Goal: Transaction & Acquisition: Purchase product/service

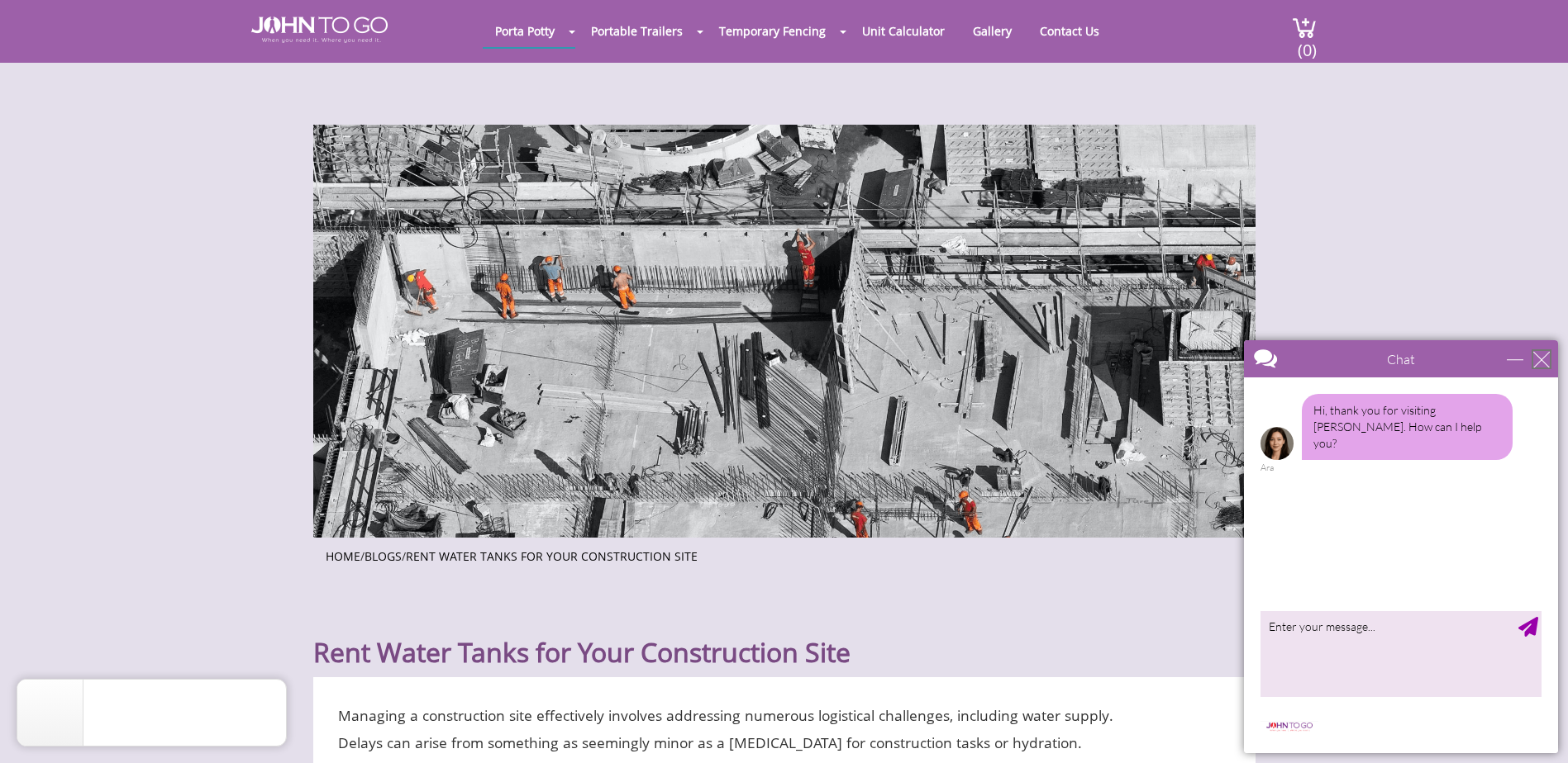
click at [1548, 365] on div "close" at bounding box center [1540, 359] width 16 height 16
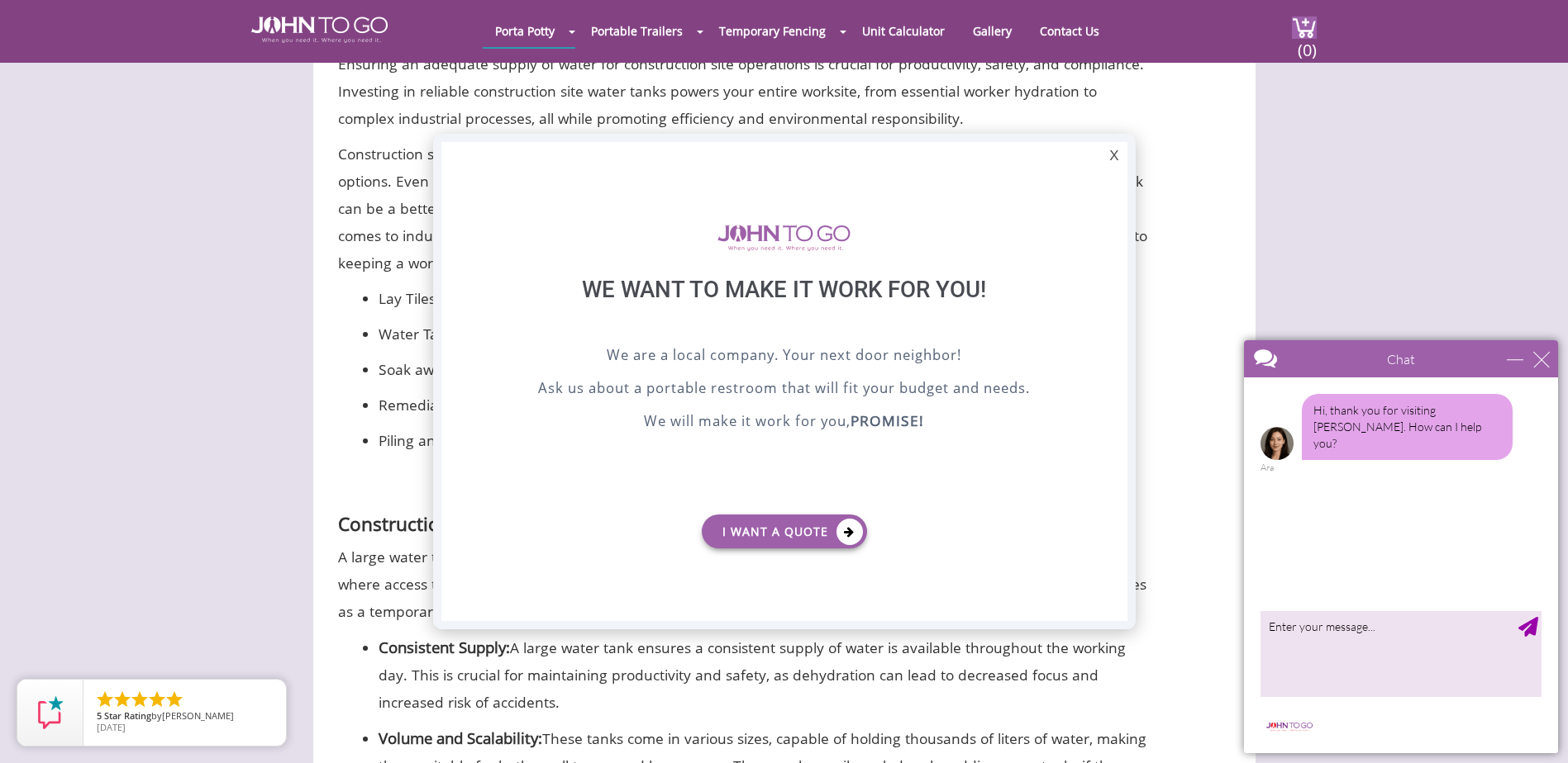
click at [1068, 31] on div at bounding box center [784, 382] width 1568 height 763
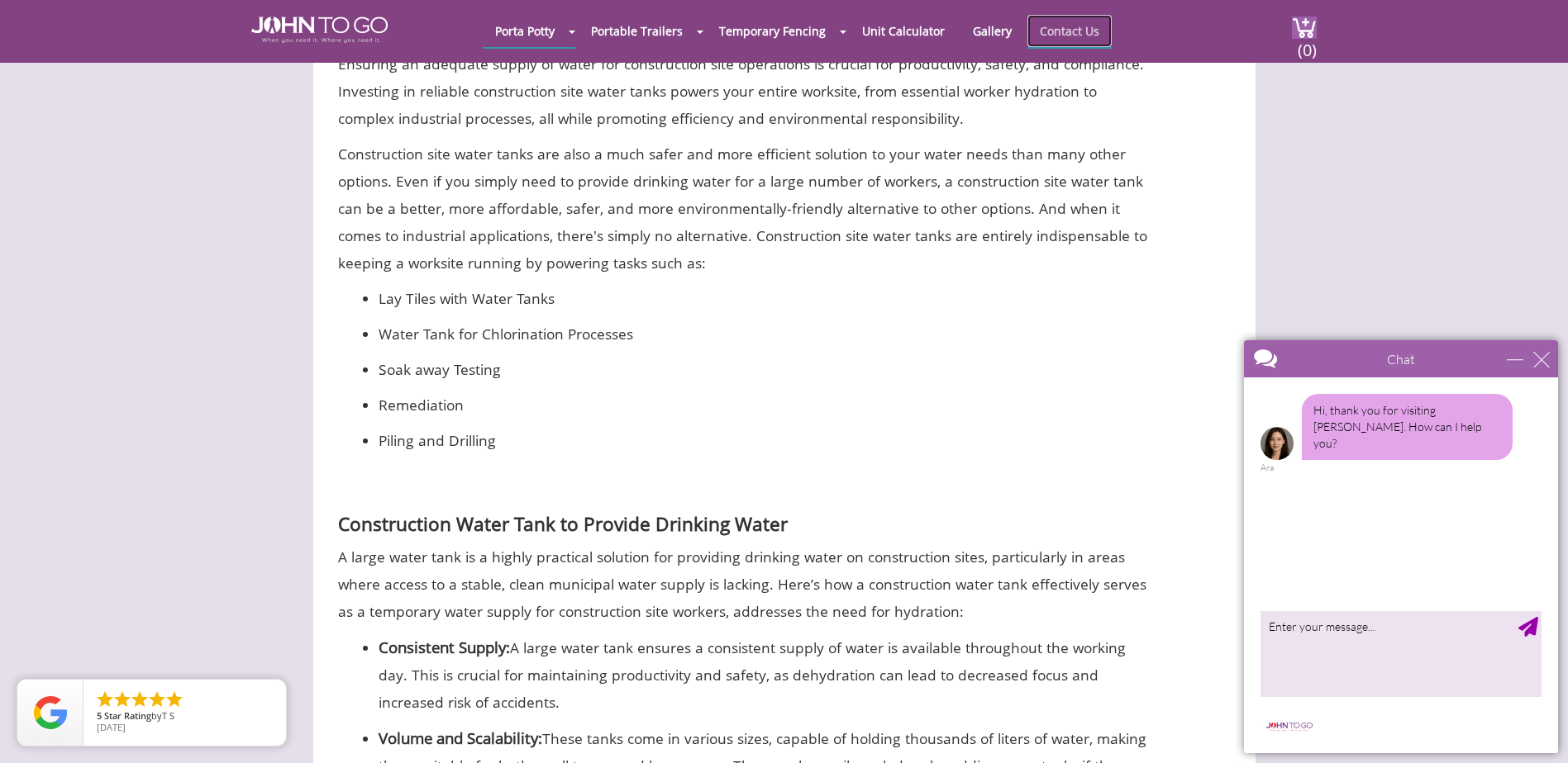
click at [1062, 33] on link "Contact Us" at bounding box center [1069, 31] width 84 height 32
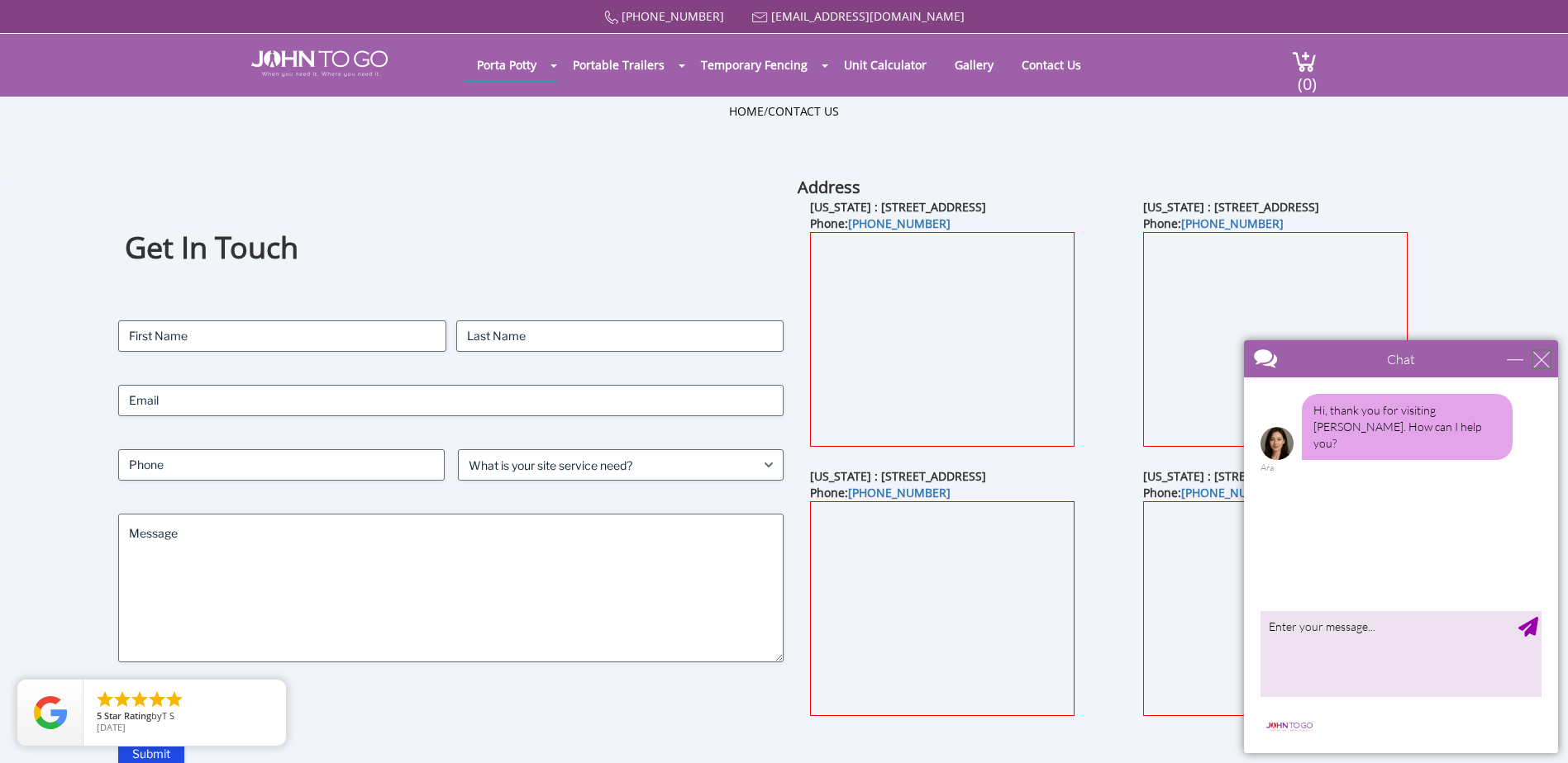
click at [1538, 359] on div "close" at bounding box center [1540, 359] width 16 height 16
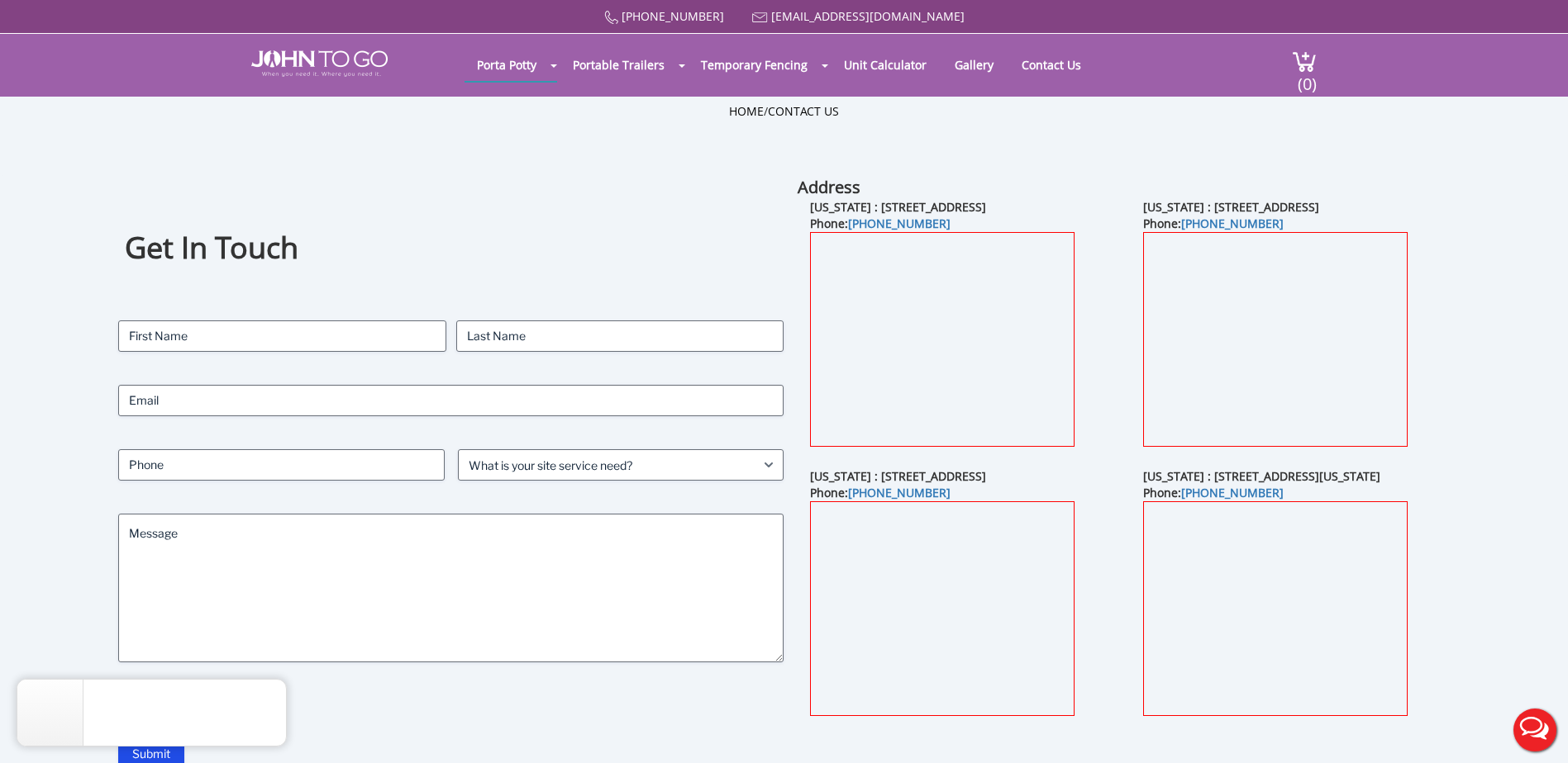
drag, startPoint x: 303, startPoint y: 362, endPoint x: 308, endPoint y: 356, distance: 7.8
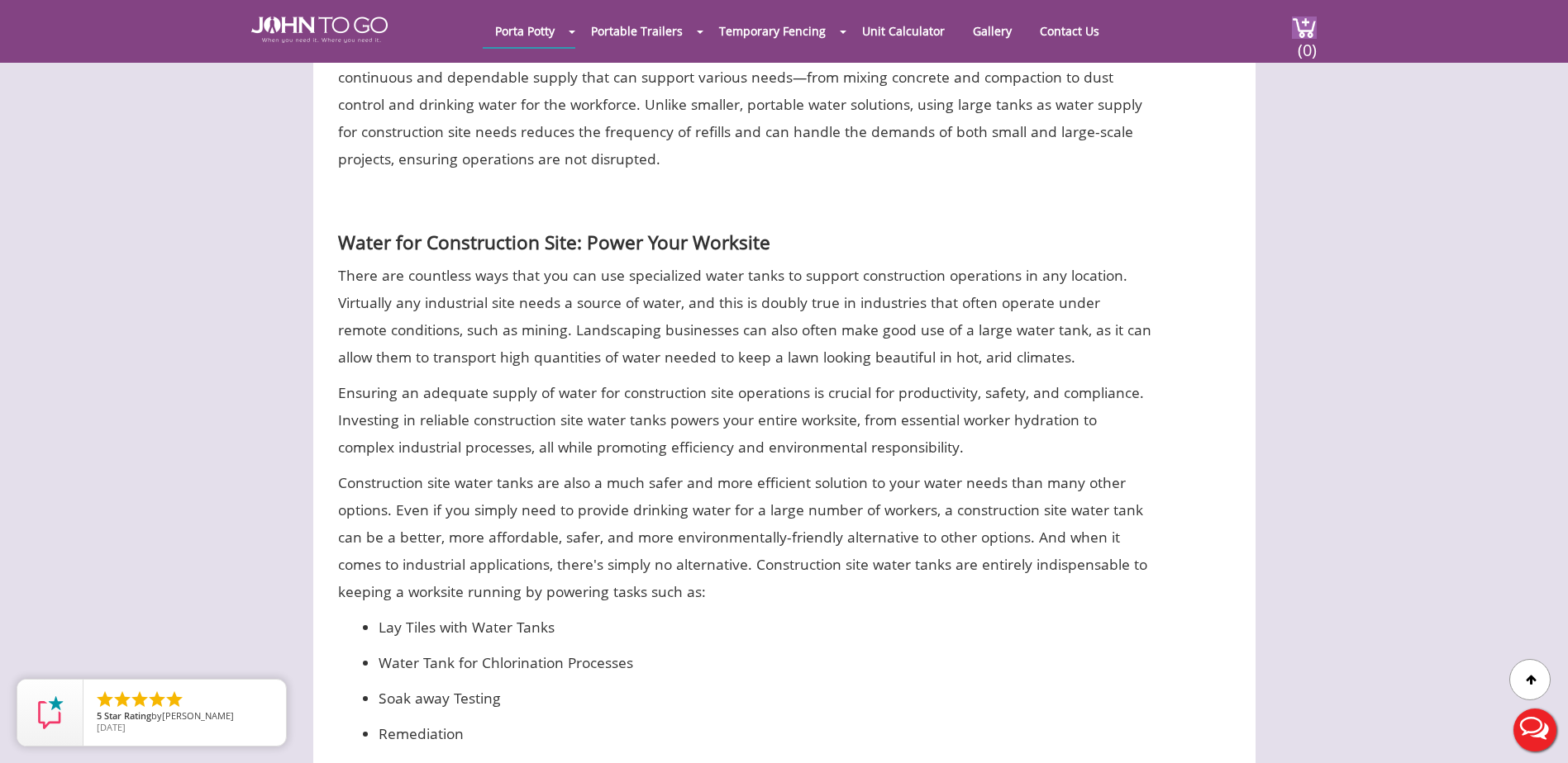
scroll to position [1179, 0]
drag, startPoint x: 368, startPoint y: 237, endPoint x: 761, endPoint y: 250, distance: 393.2
click at [761, 250] on strong "Water for Construction Site: Power Your Worksite" at bounding box center [554, 243] width 432 height 26
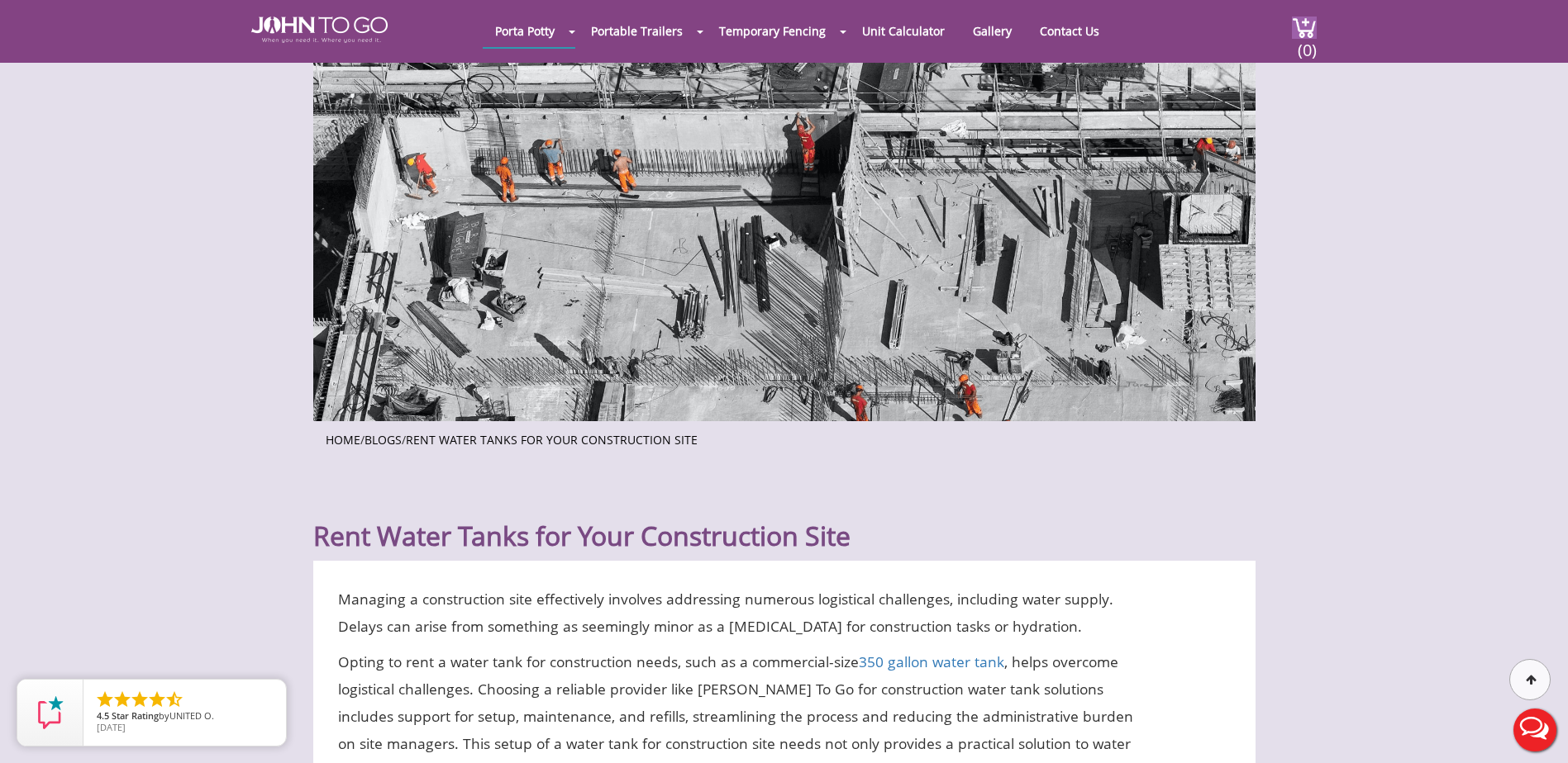
scroll to position [0, 0]
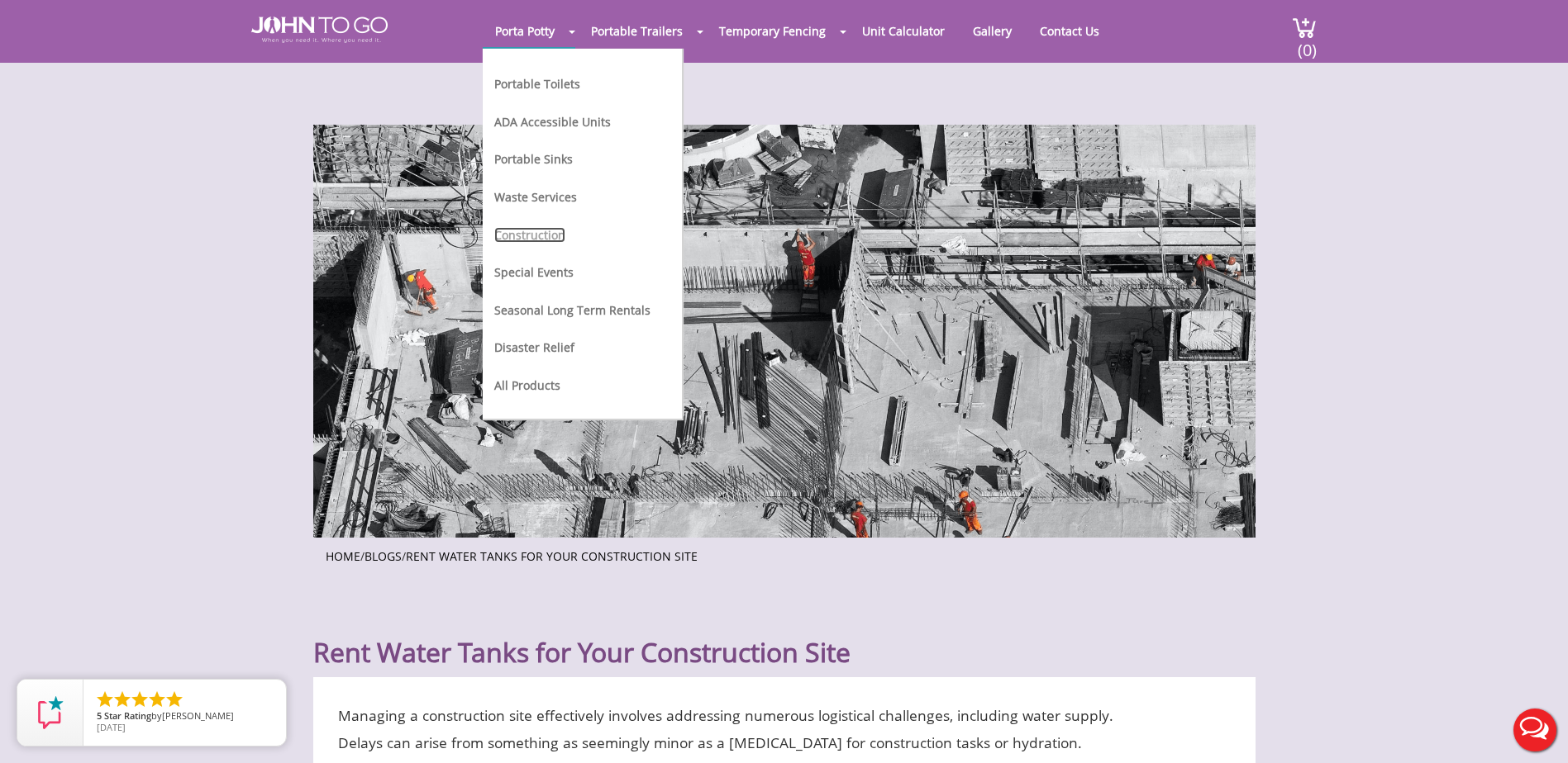
click at [539, 239] on link "Construction" at bounding box center [530, 235] width 71 height 15
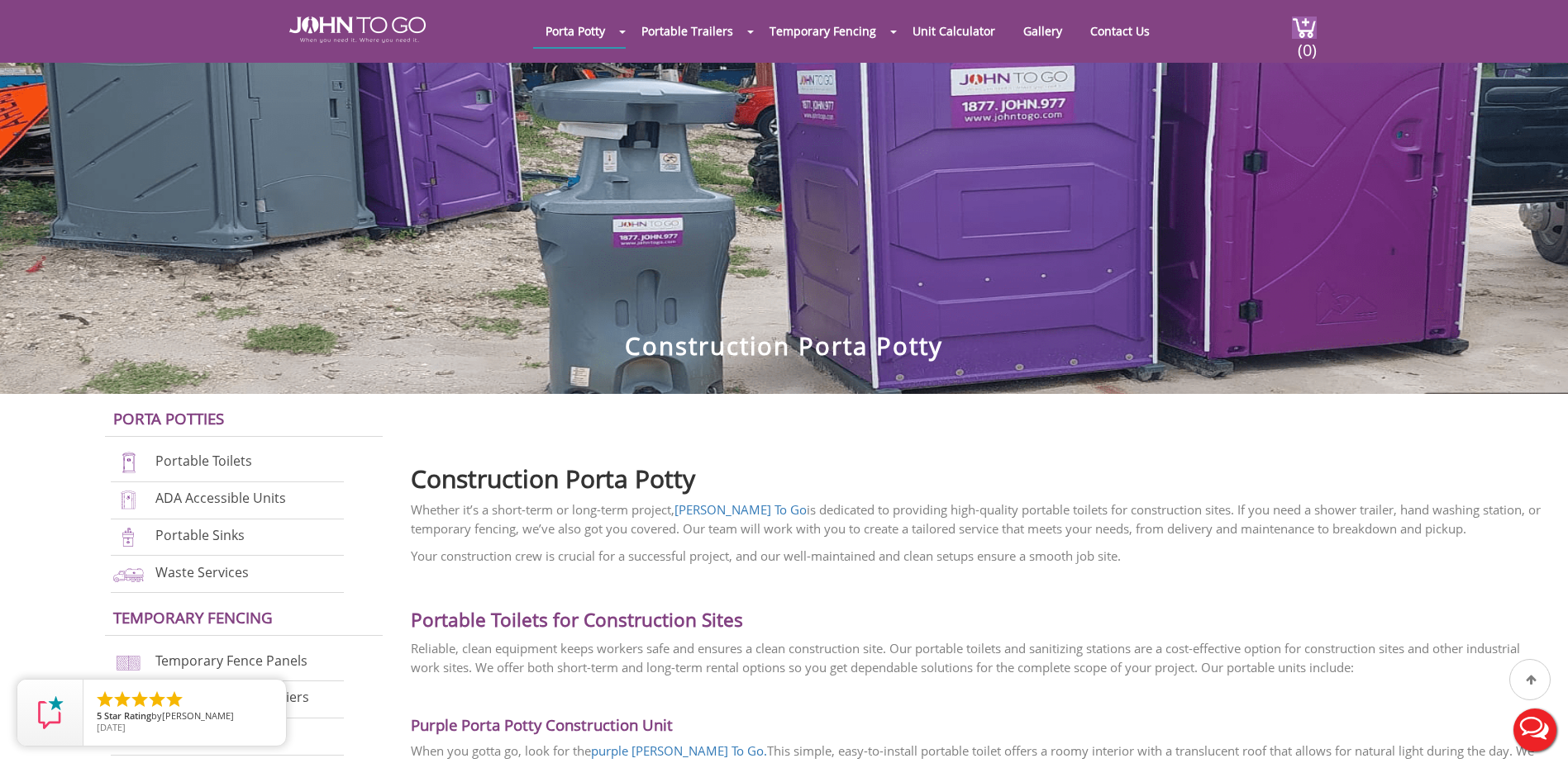
scroll to position [165, 0]
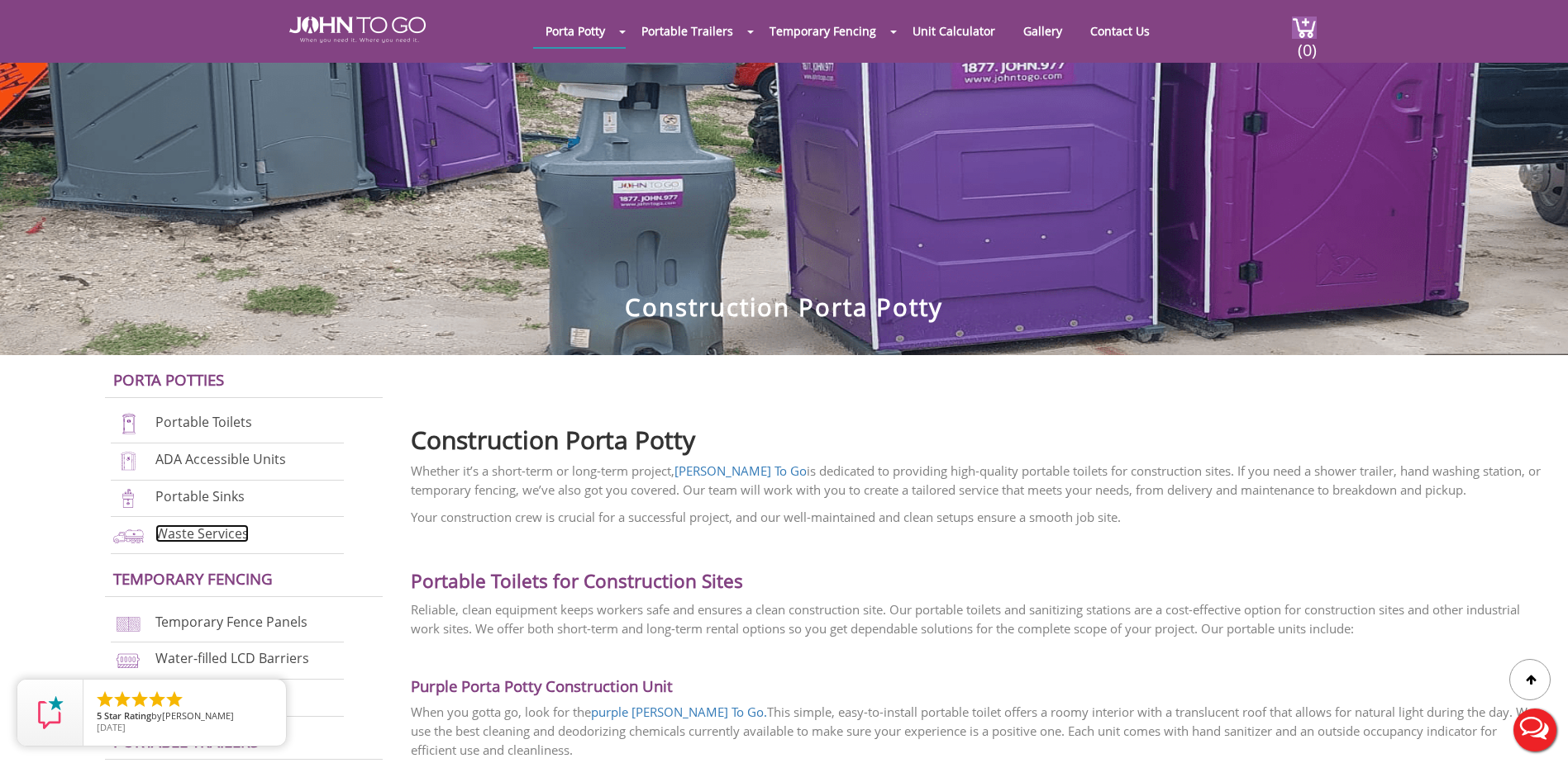
click at [230, 532] on link "Waste Services" at bounding box center [202, 533] width 94 height 18
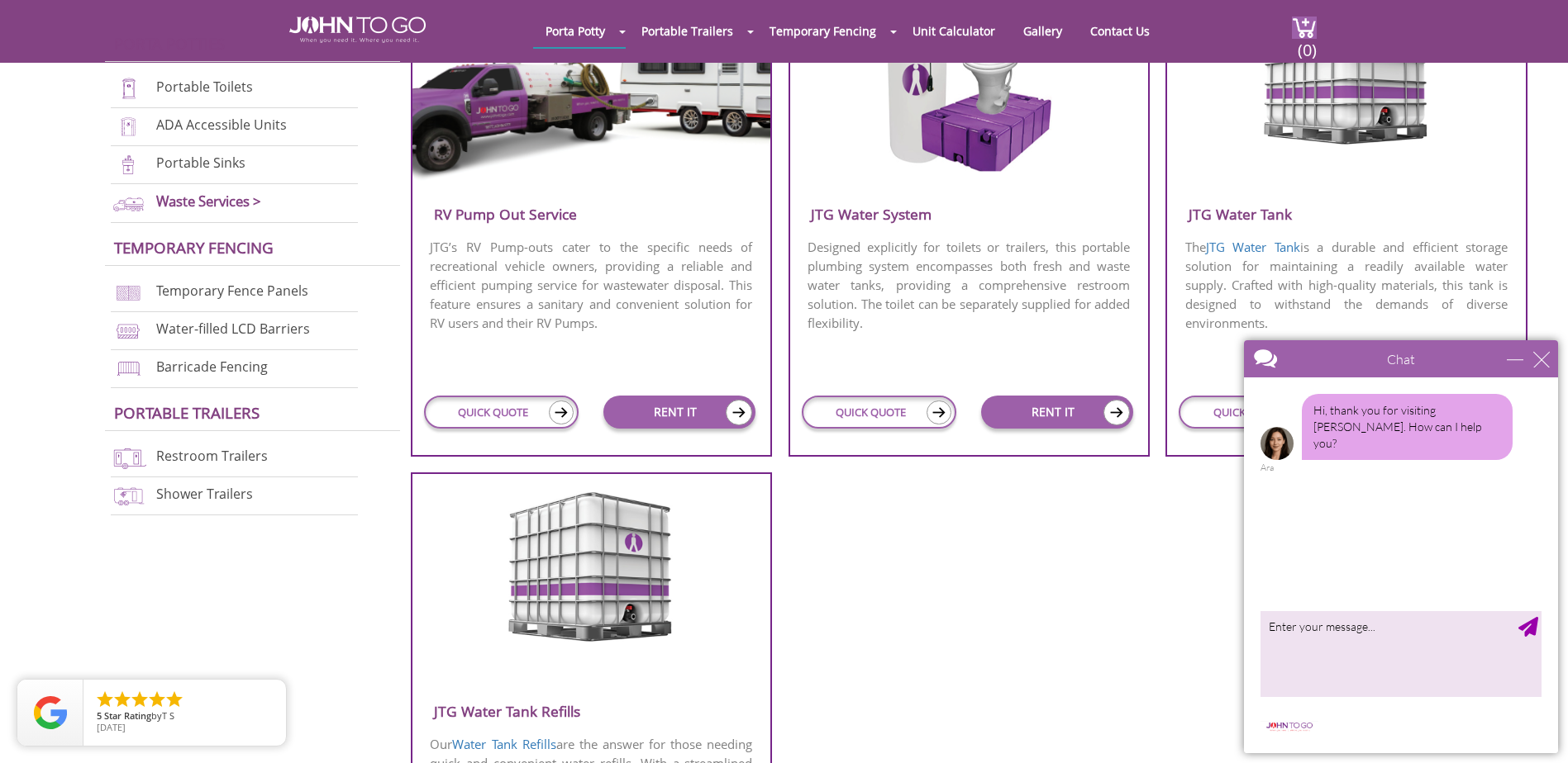
scroll to position [991, 0]
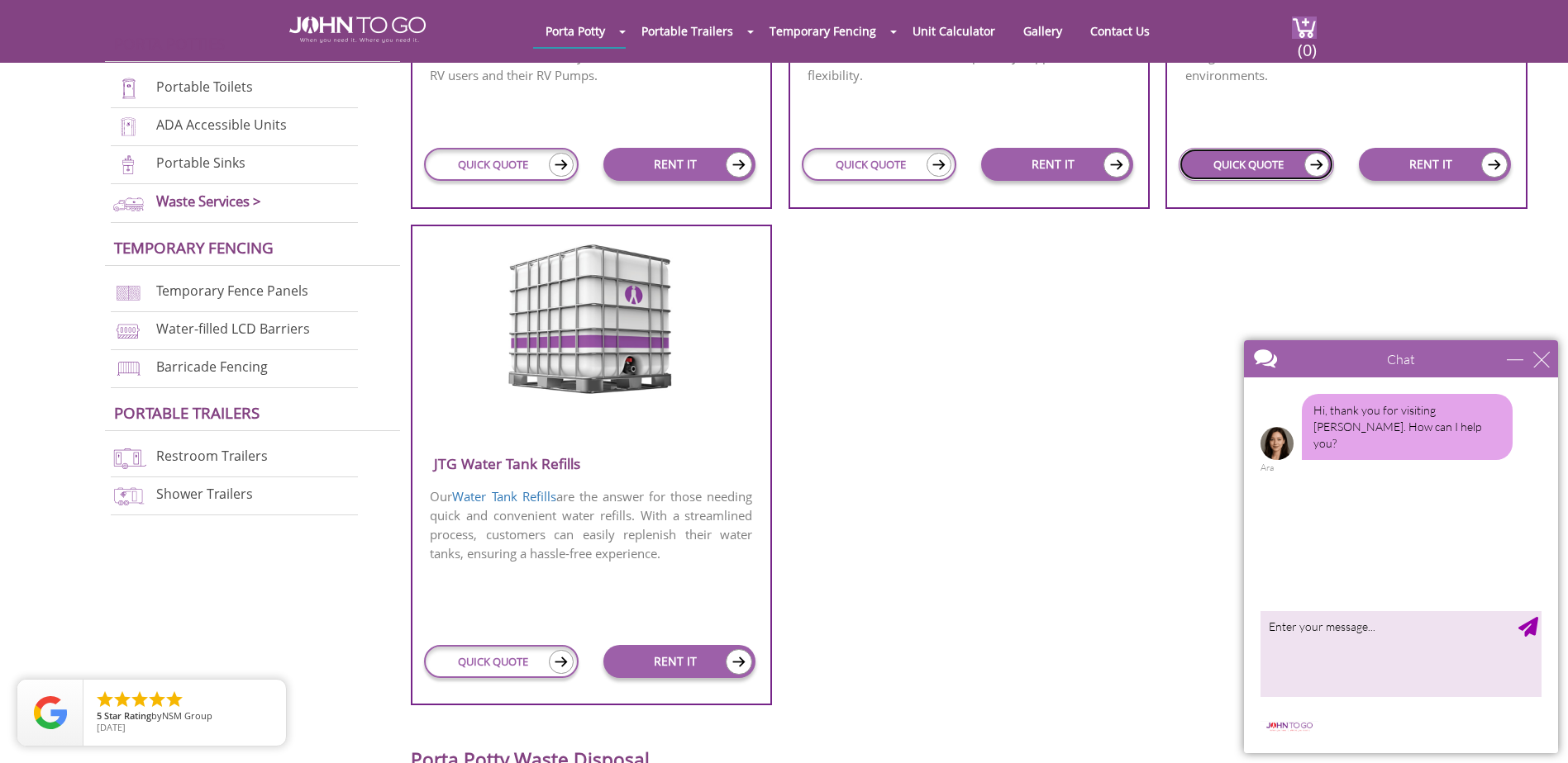
click at [1297, 164] on link "QUICK QUOTE" at bounding box center [1256, 164] width 156 height 33
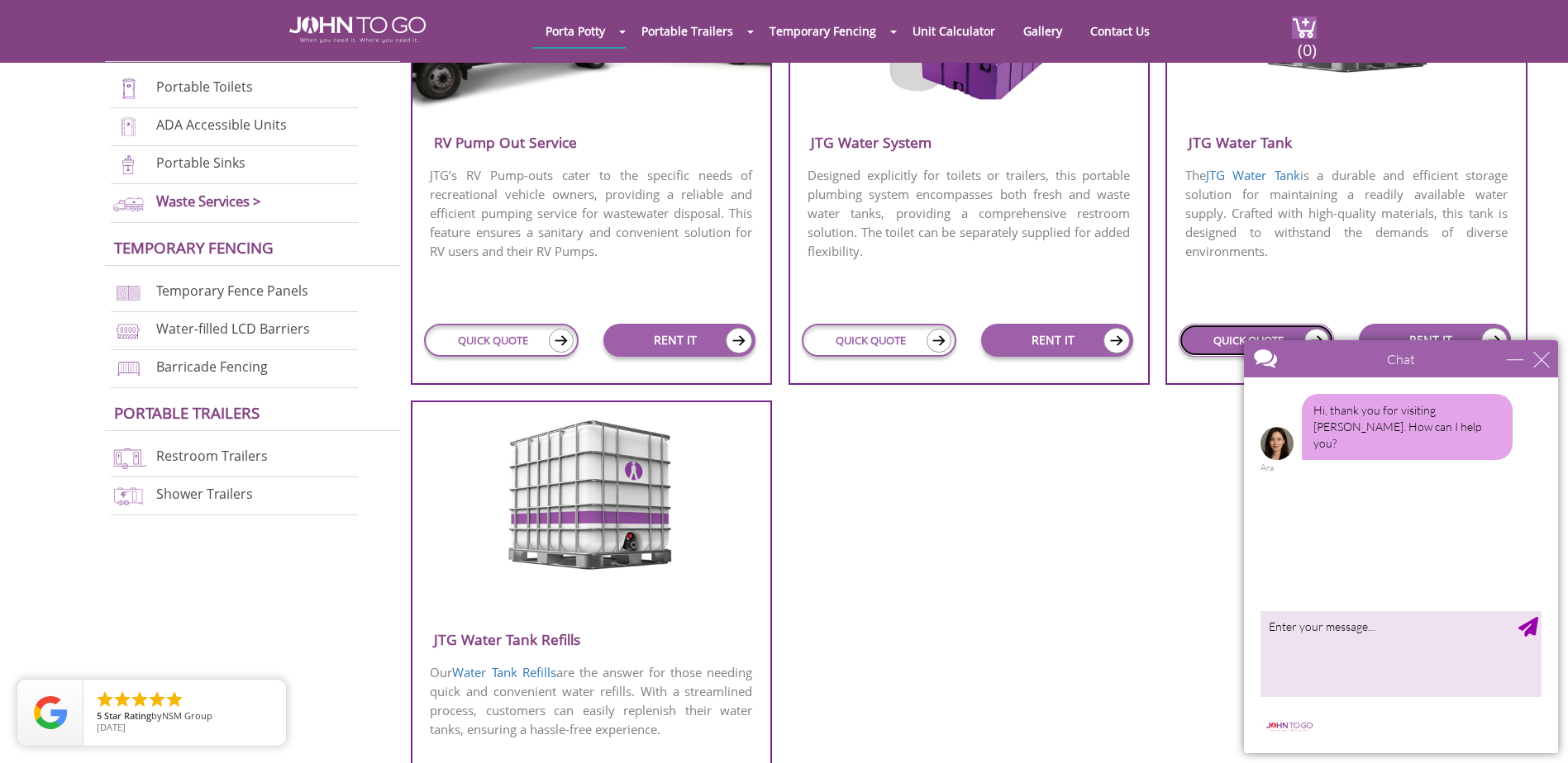
scroll to position [743, 0]
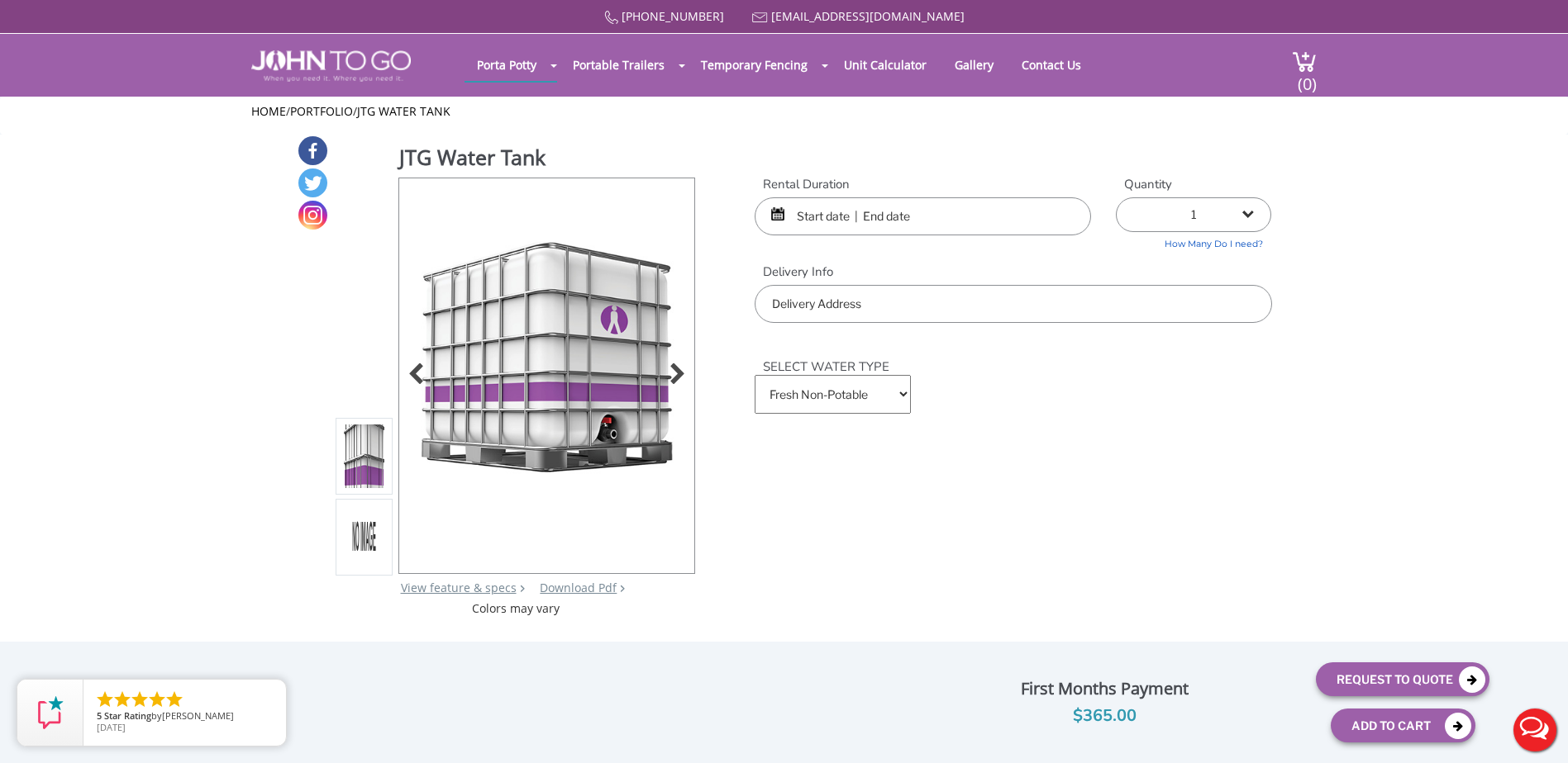
click at [672, 388] on img at bounding box center [546, 373] width 272 height 389
click at [675, 384] on div at bounding box center [673, 376] width 23 height 23
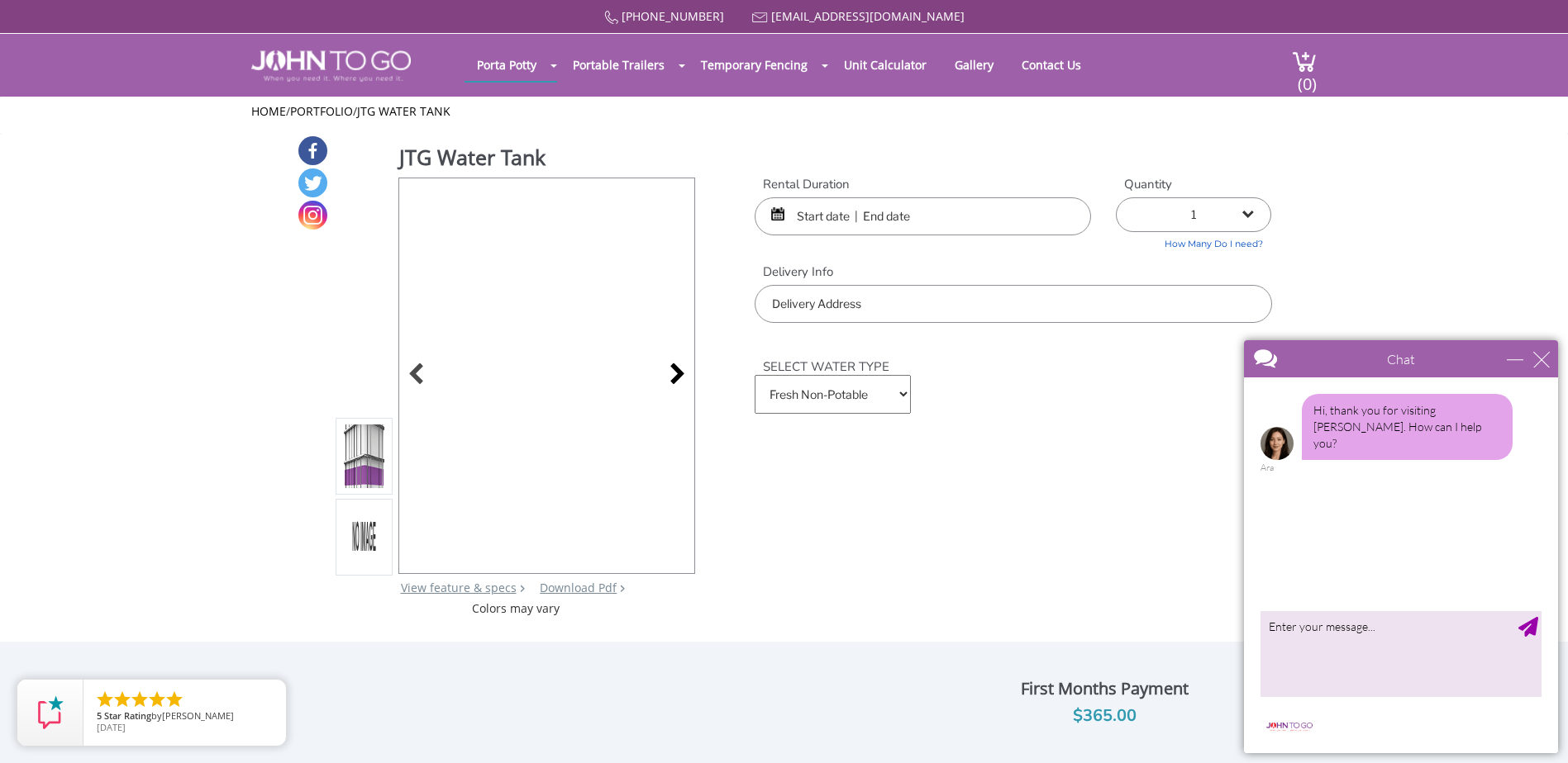
click at [675, 384] on div at bounding box center [673, 376] width 23 height 23
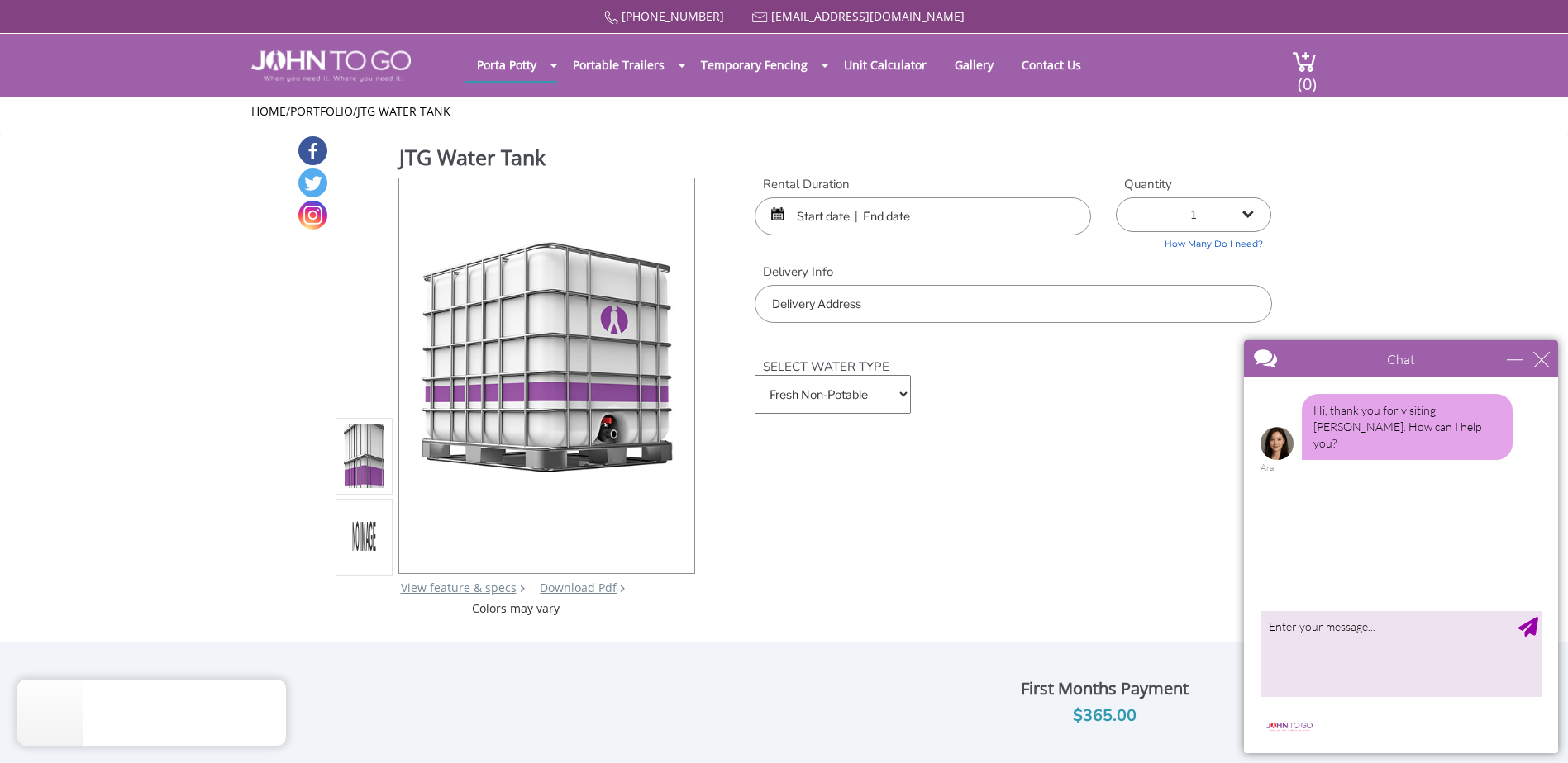
click at [844, 209] on input "text" at bounding box center [923, 217] width 336 height 38
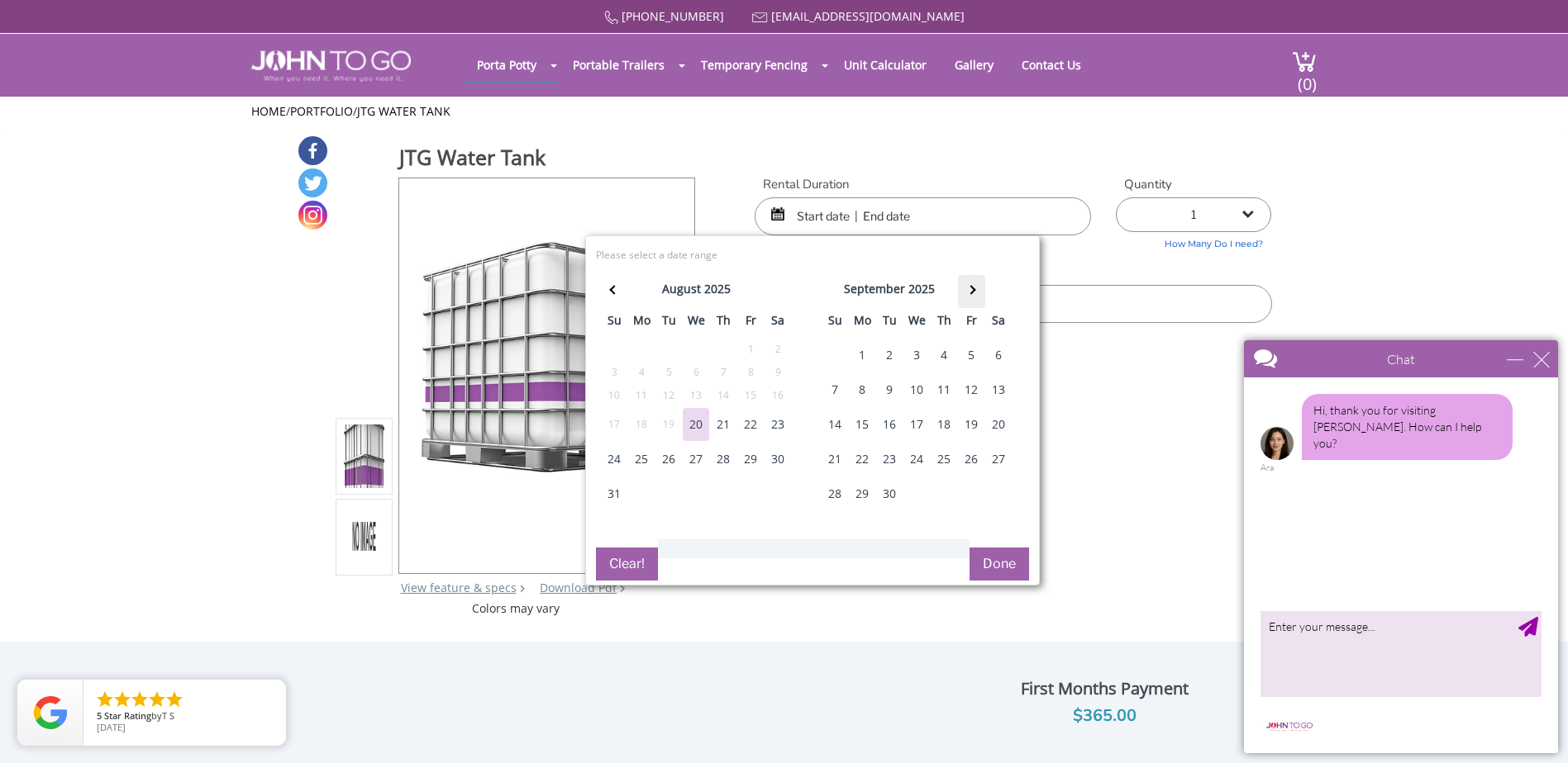
click at [970, 299] on th at bounding box center [972, 291] width 28 height 33
click at [920, 426] on div "15" at bounding box center [916, 424] width 27 height 33
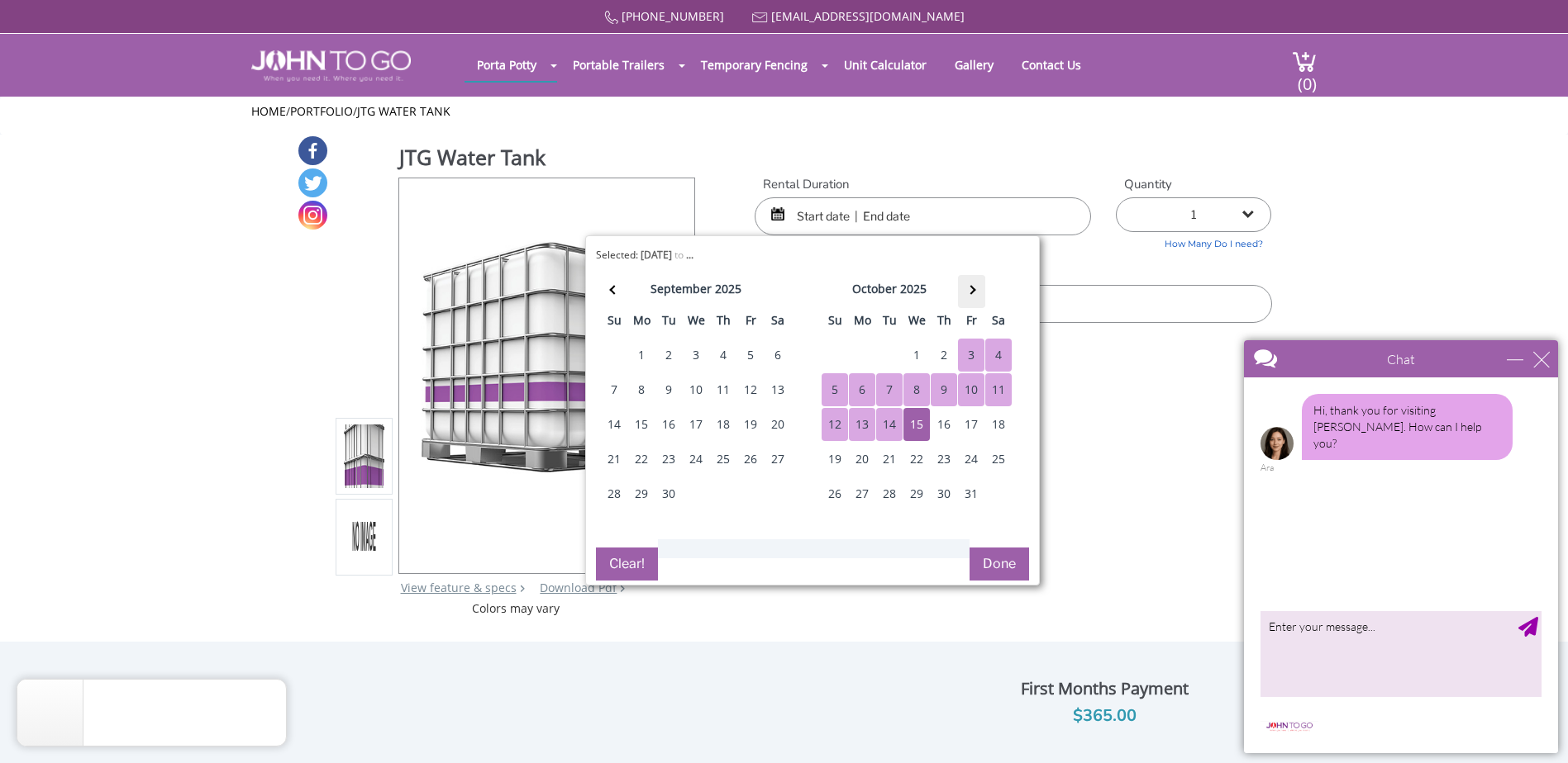
click at [971, 296] on th at bounding box center [972, 291] width 28 height 33
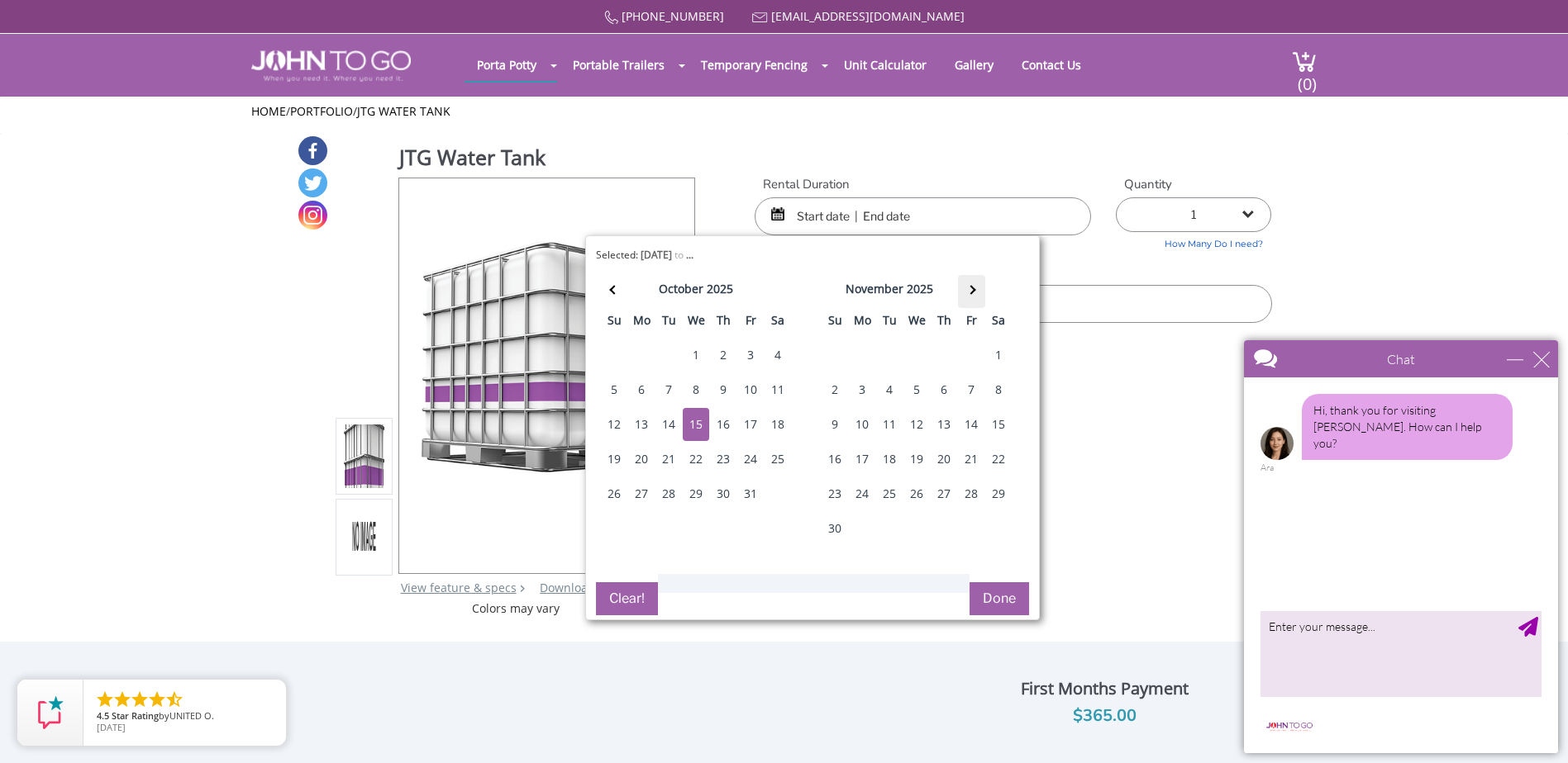
click at [971, 296] on th at bounding box center [972, 291] width 28 height 33
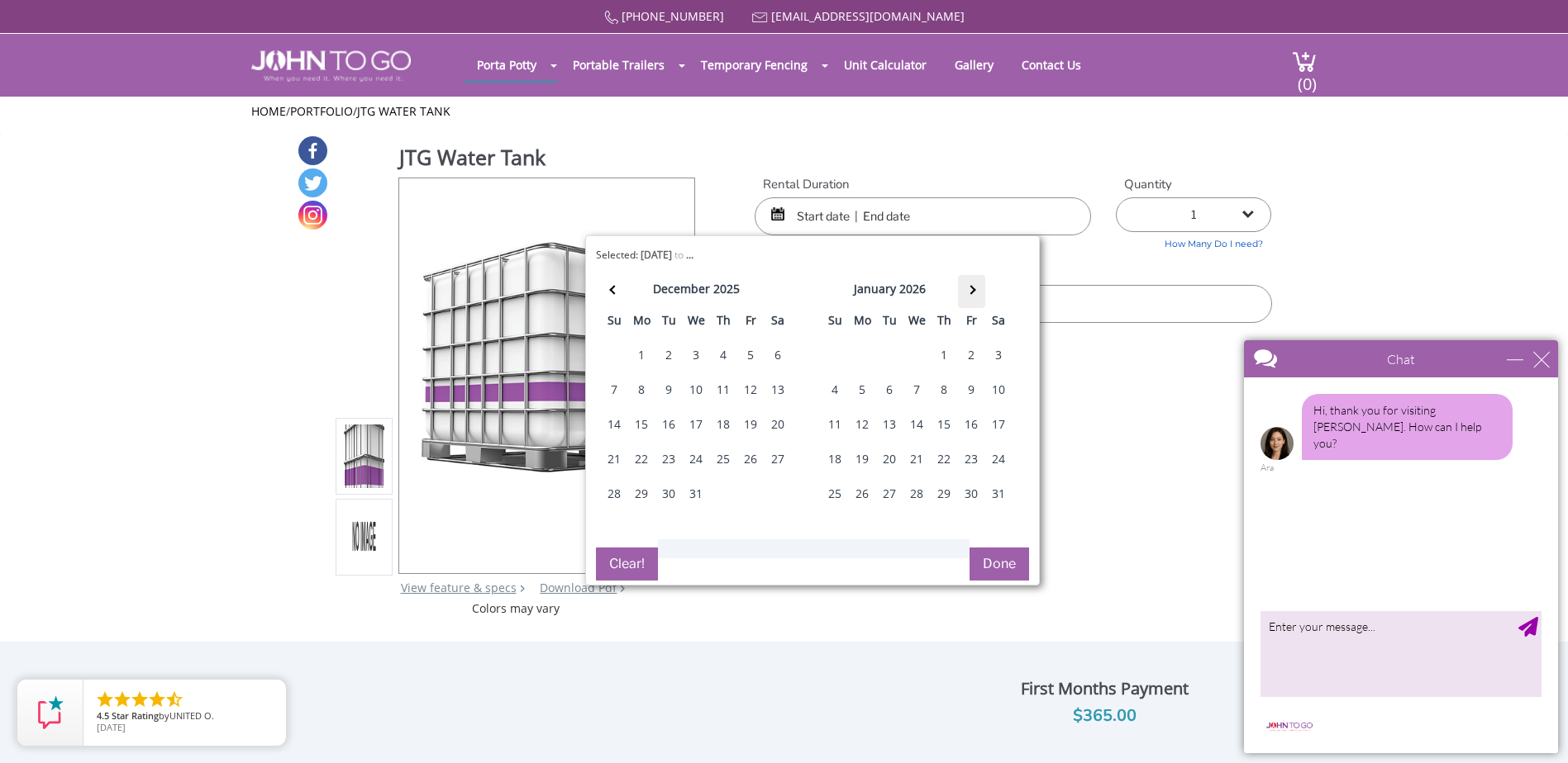
click at [971, 296] on th at bounding box center [972, 291] width 28 height 33
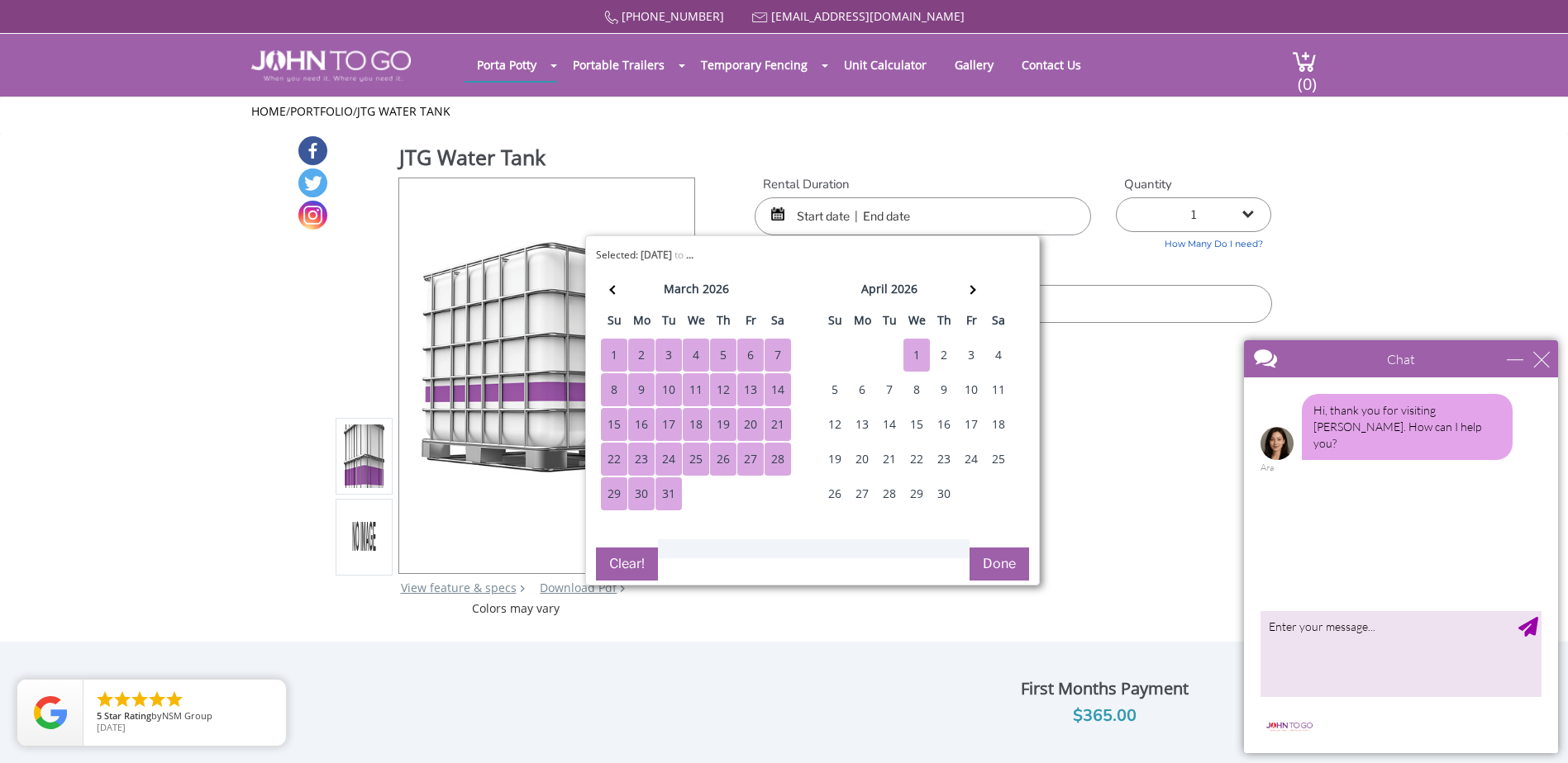
click at [918, 357] on div "1" at bounding box center [916, 355] width 27 height 33
type input "[DATE] to [DATE]"
click at [1002, 564] on button "Done" at bounding box center [999, 564] width 59 height 33
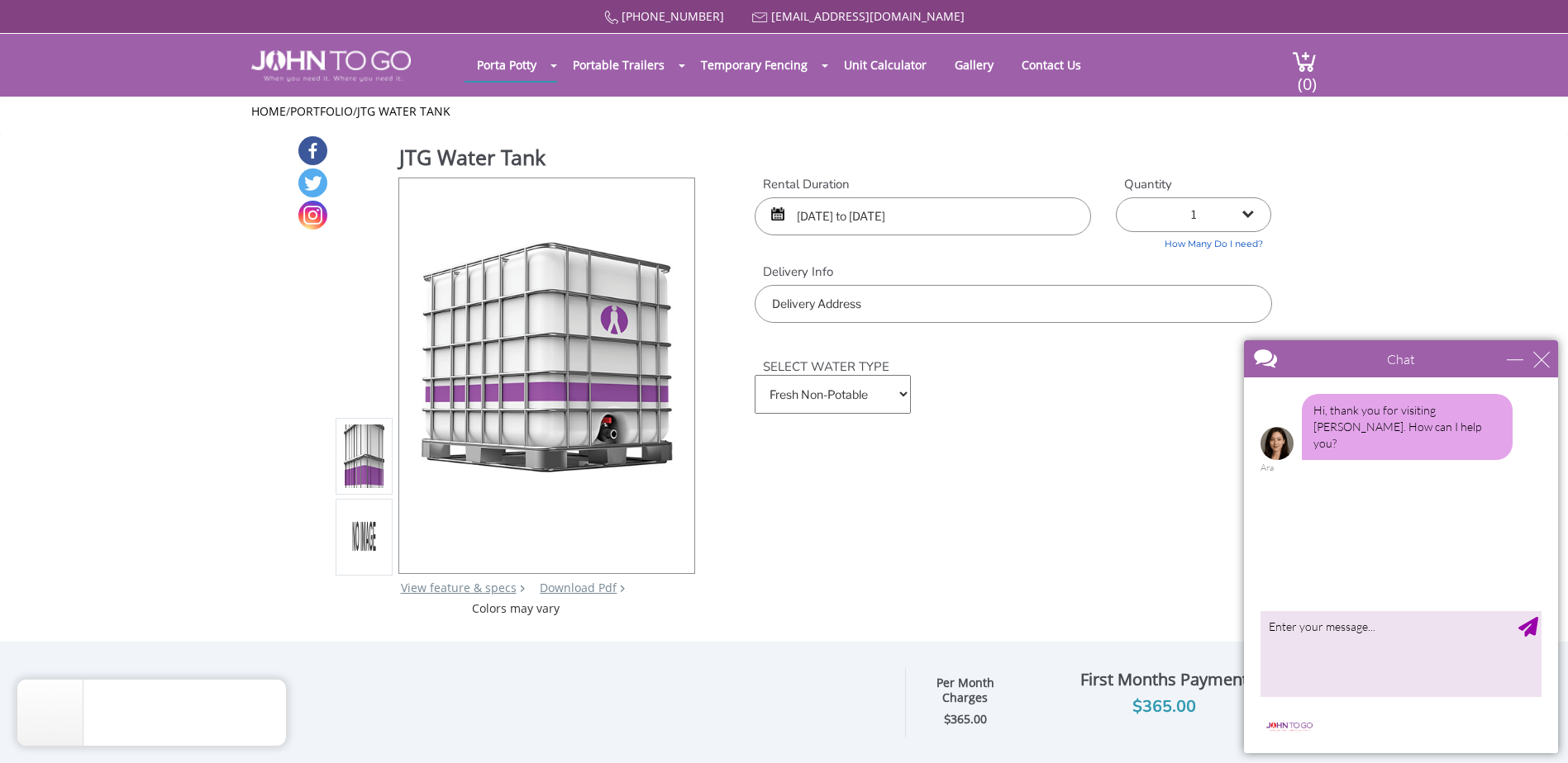
click at [1242, 217] on select "1 2 (5% discount) 3 (8% discount) 4 (10% discount) 5 (12% discount) 6 (12% disc…" at bounding box center [1193, 215] width 156 height 34
select select "2"
click at [1116, 197] on select "1 2 (5% discount) 3 (8% discount) 4 (10% discount) 5 (12% discount) 6 (12% disc…" at bounding box center [1193, 215] width 156 height 34
click at [841, 316] on input "text" at bounding box center [1013, 304] width 516 height 38
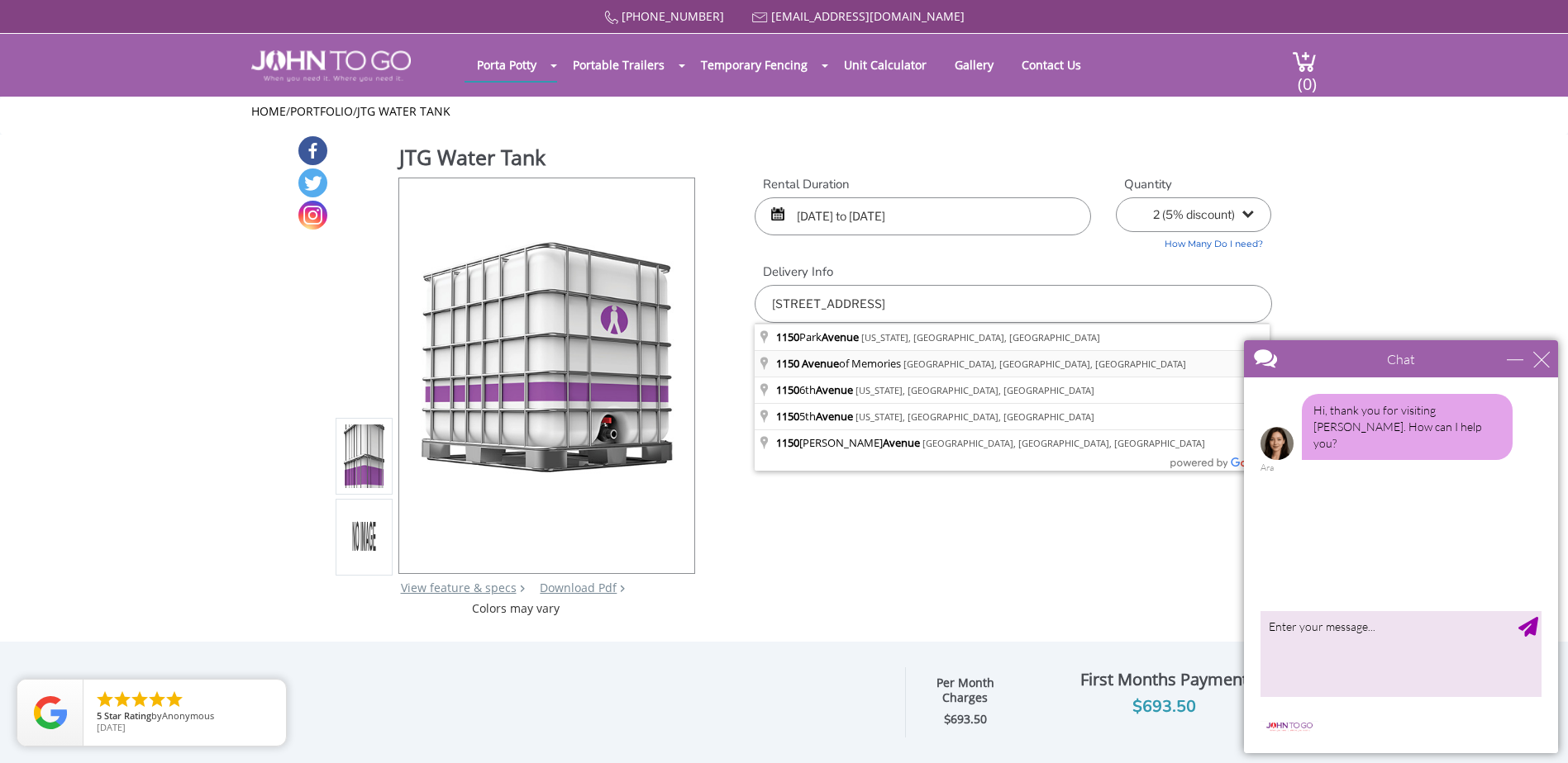
type input "[STREET_ADDRESS]"
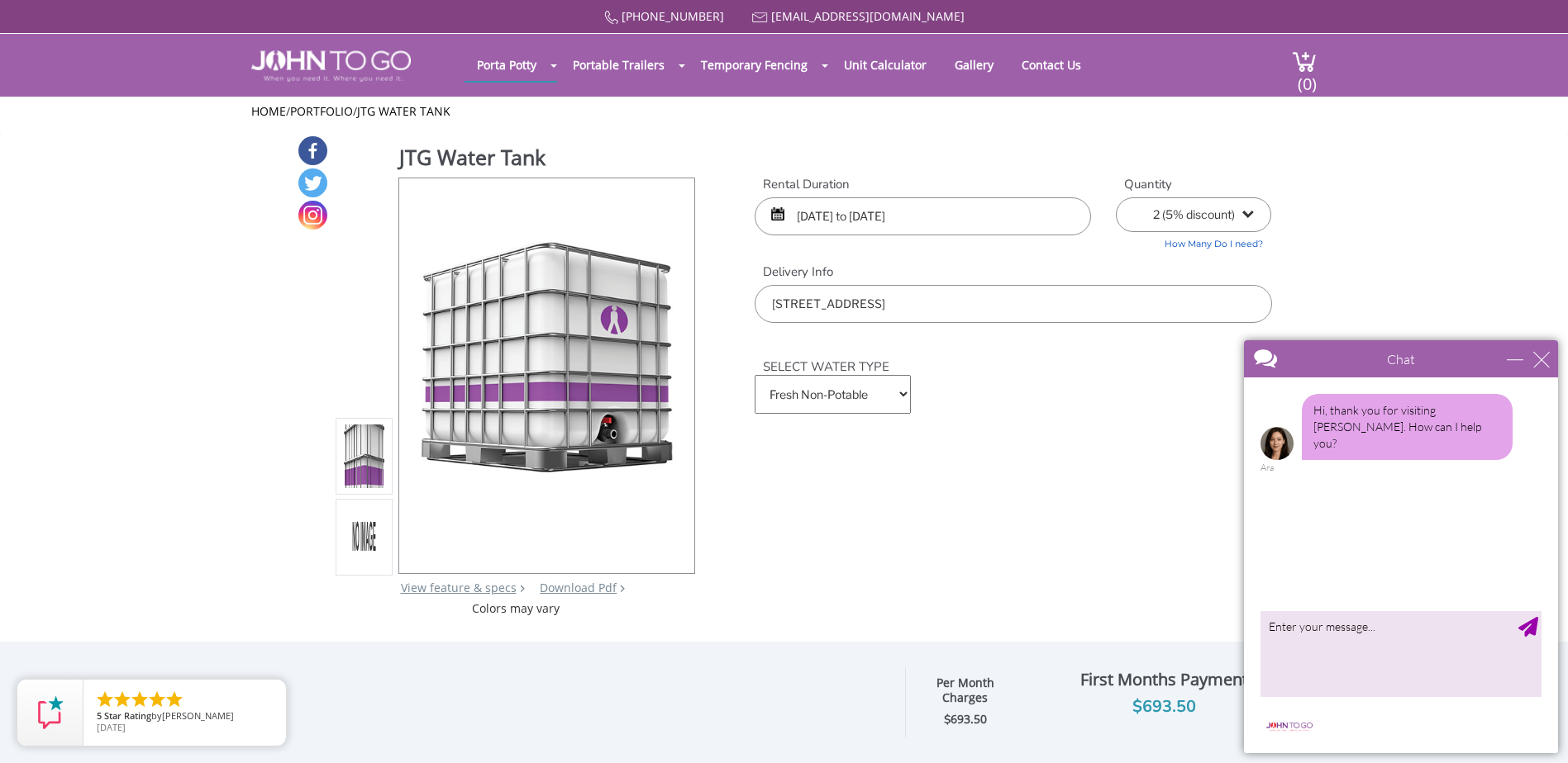
click at [847, 398] on select "Fresh Non-Potable Saltwater" at bounding box center [832, 394] width 156 height 39
click at [1542, 365] on div "close" at bounding box center [1540, 359] width 16 height 16
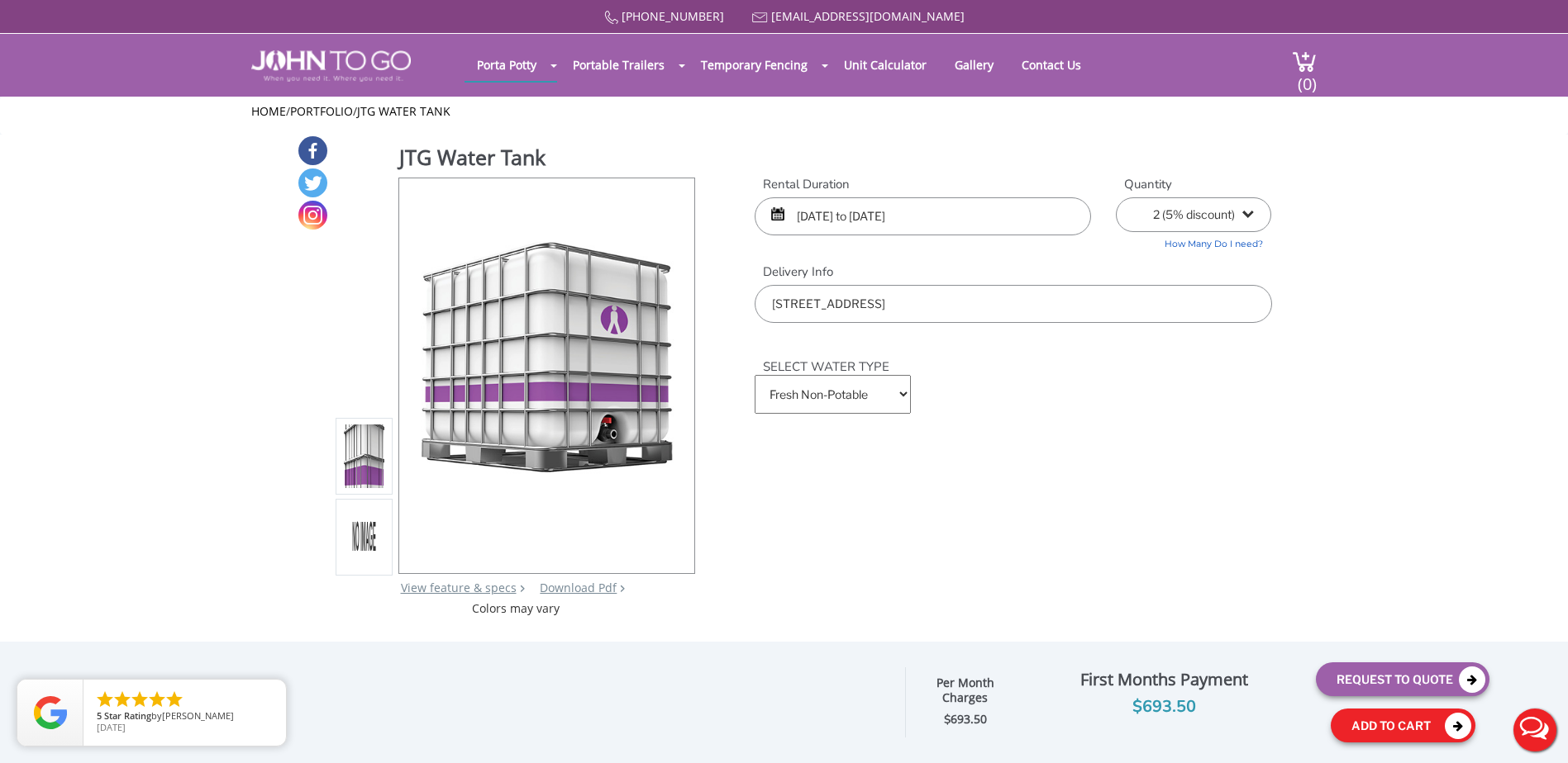
click at [1369, 720] on button "Add To Cart" at bounding box center [1403, 725] width 145 height 33
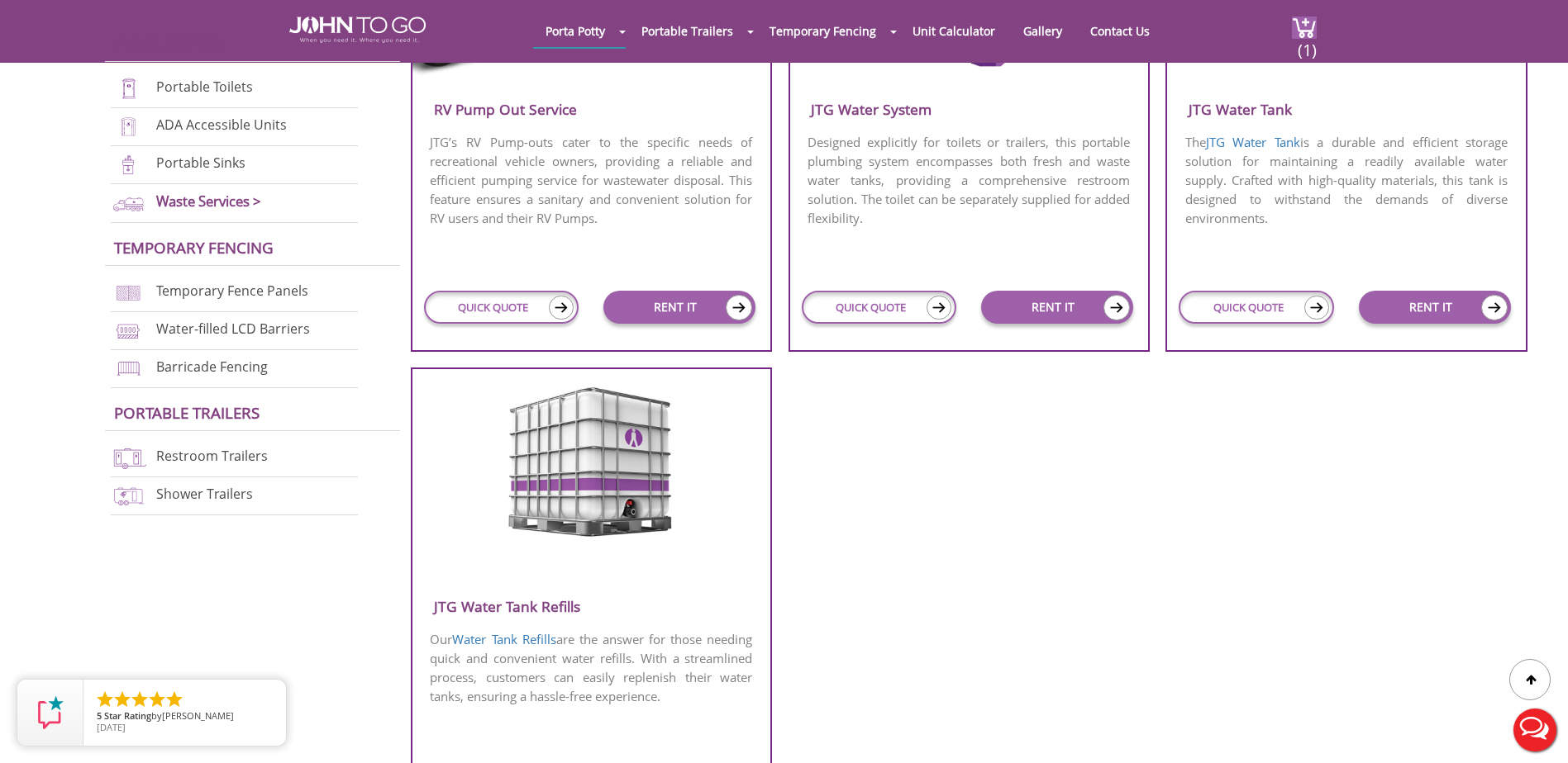
scroll to position [1074, 0]
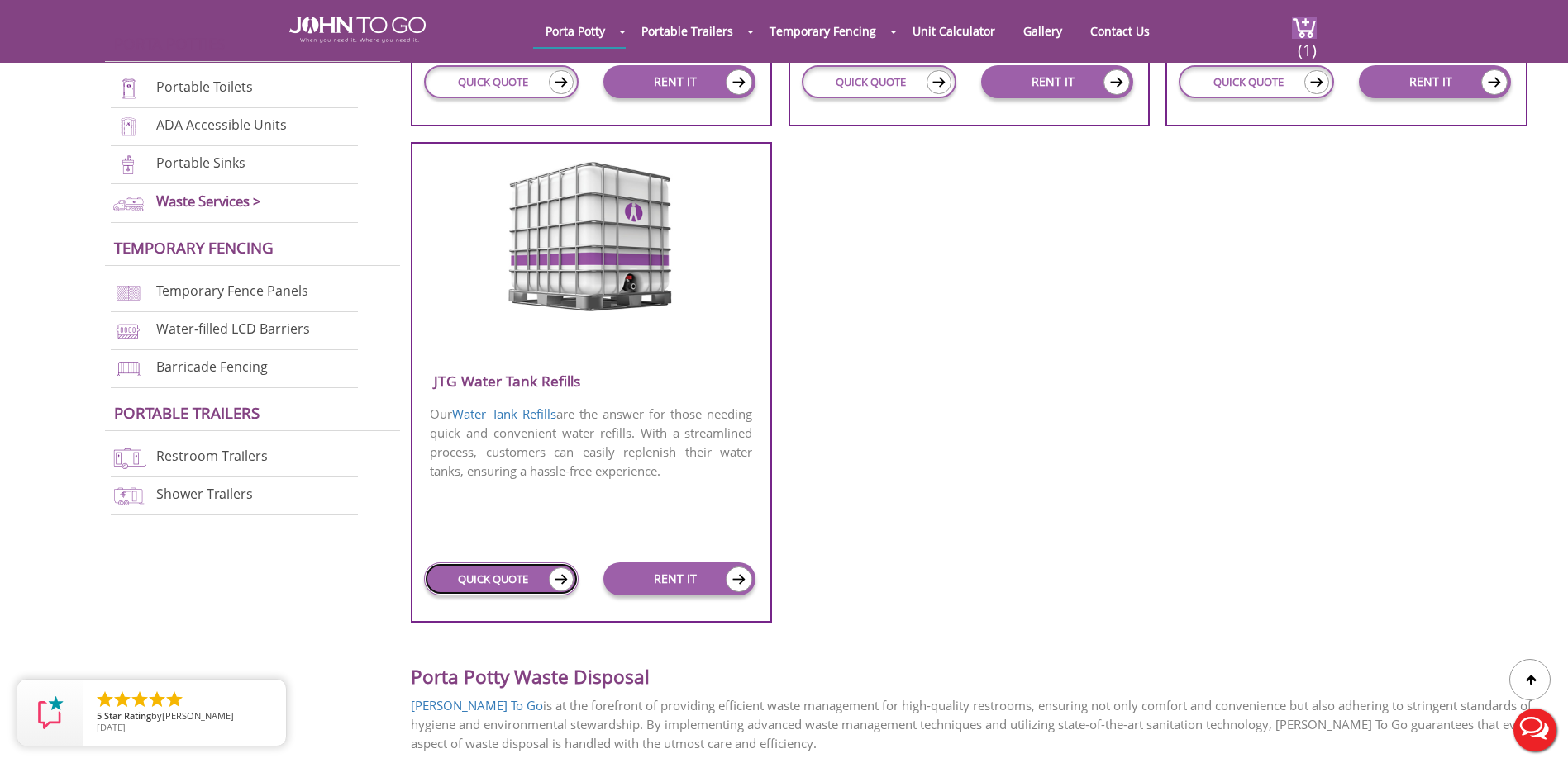
click at [474, 581] on link "QUICK QUOTE" at bounding box center [501, 579] width 156 height 33
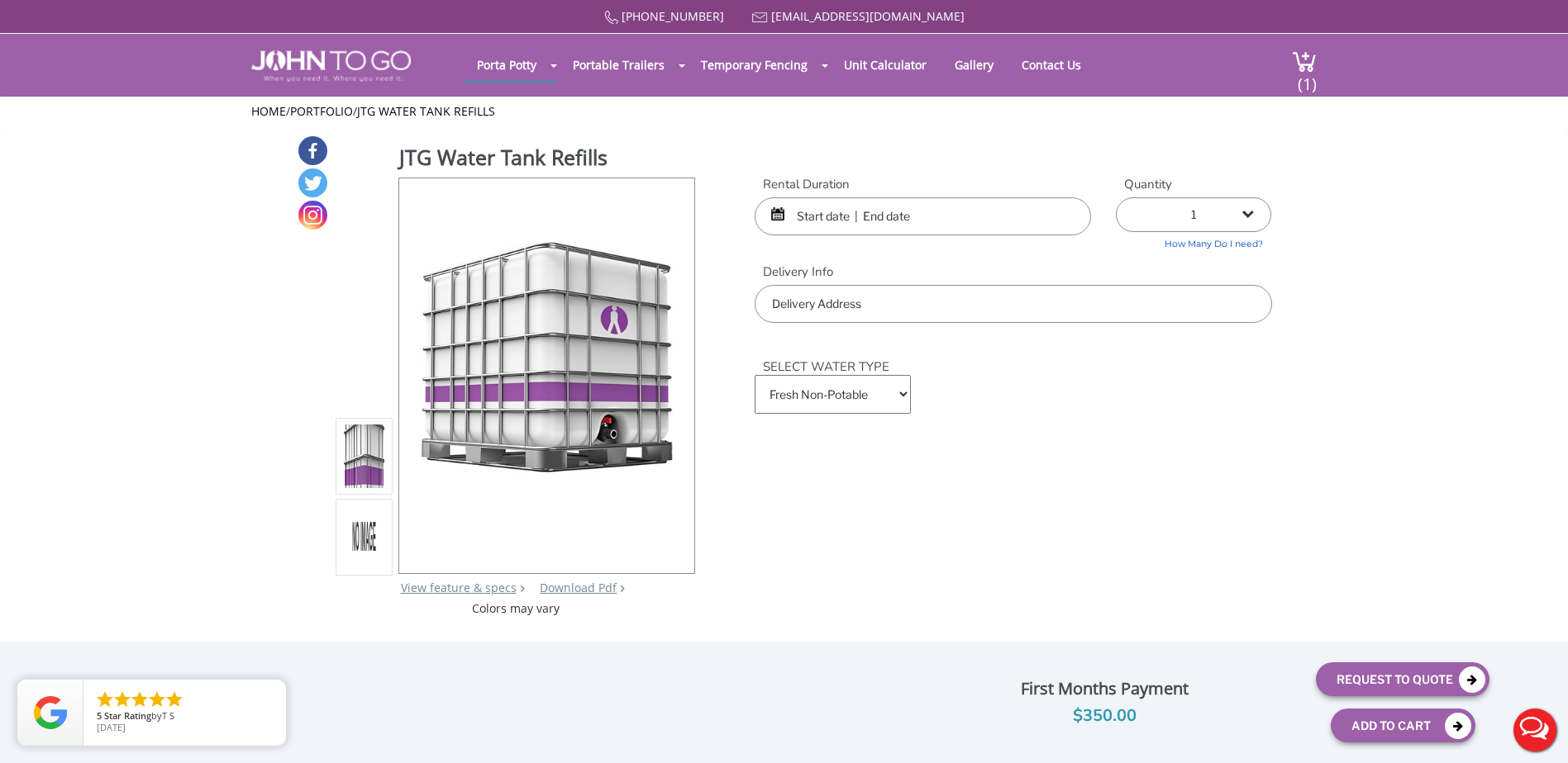
click at [811, 220] on input "text" at bounding box center [923, 217] width 336 height 38
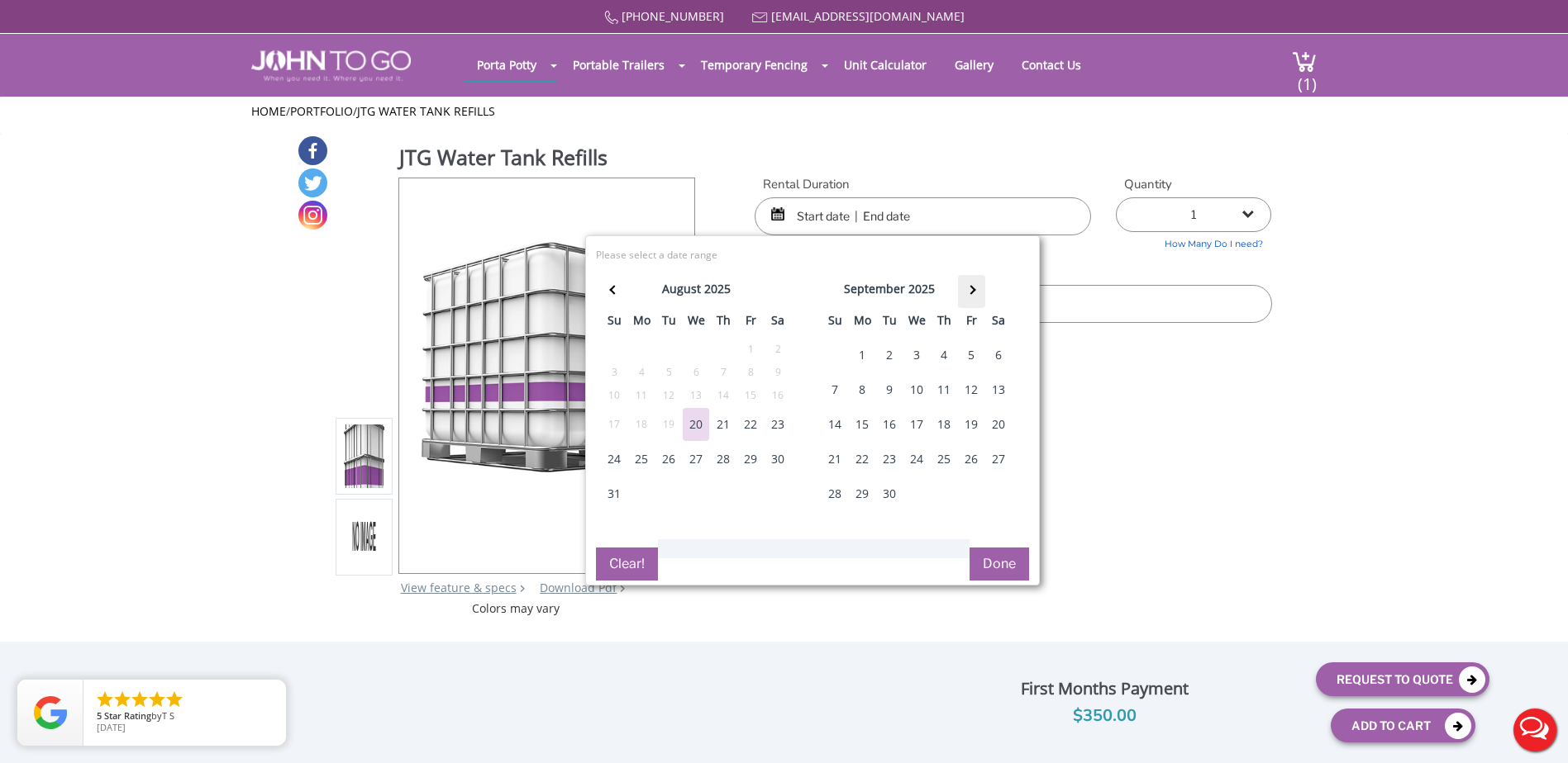
click at [958, 280] on th at bounding box center [972, 291] width 28 height 33
click at [912, 422] on div "15" at bounding box center [916, 424] width 27 height 33
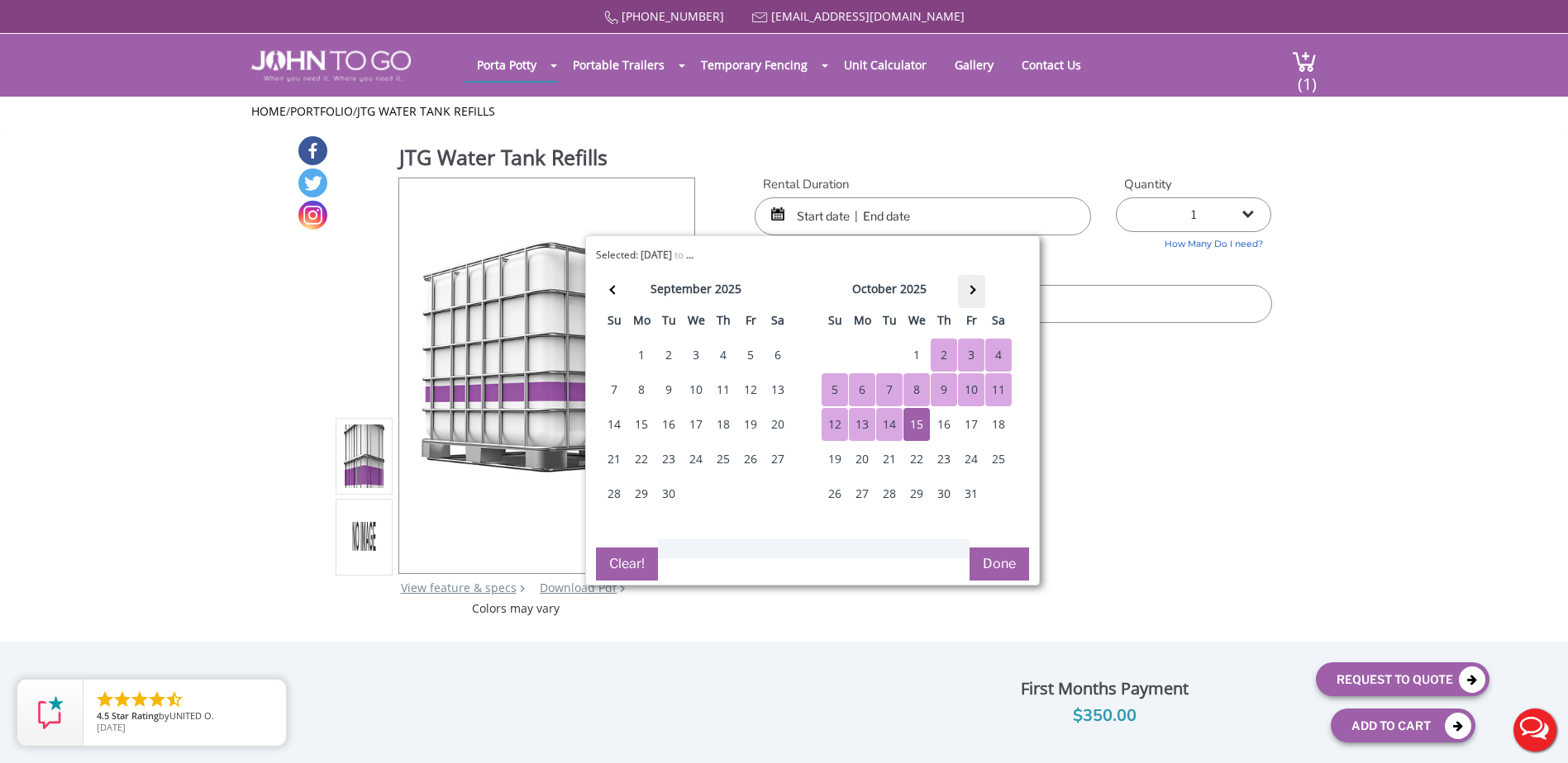
click at [961, 287] on th at bounding box center [972, 291] width 28 height 33
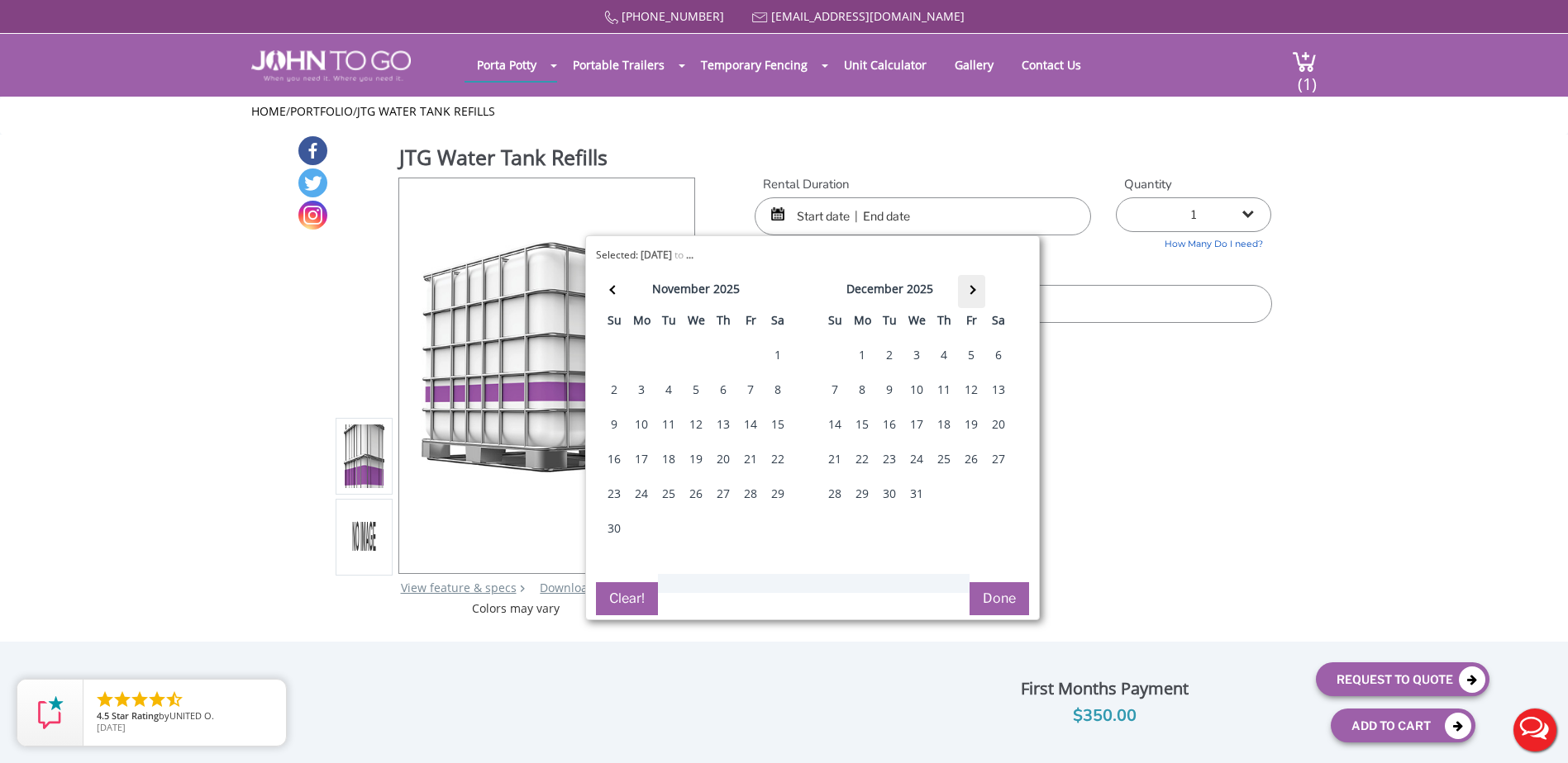
click at [961, 287] on th at bounding box center [972, 291] width 28 height 33
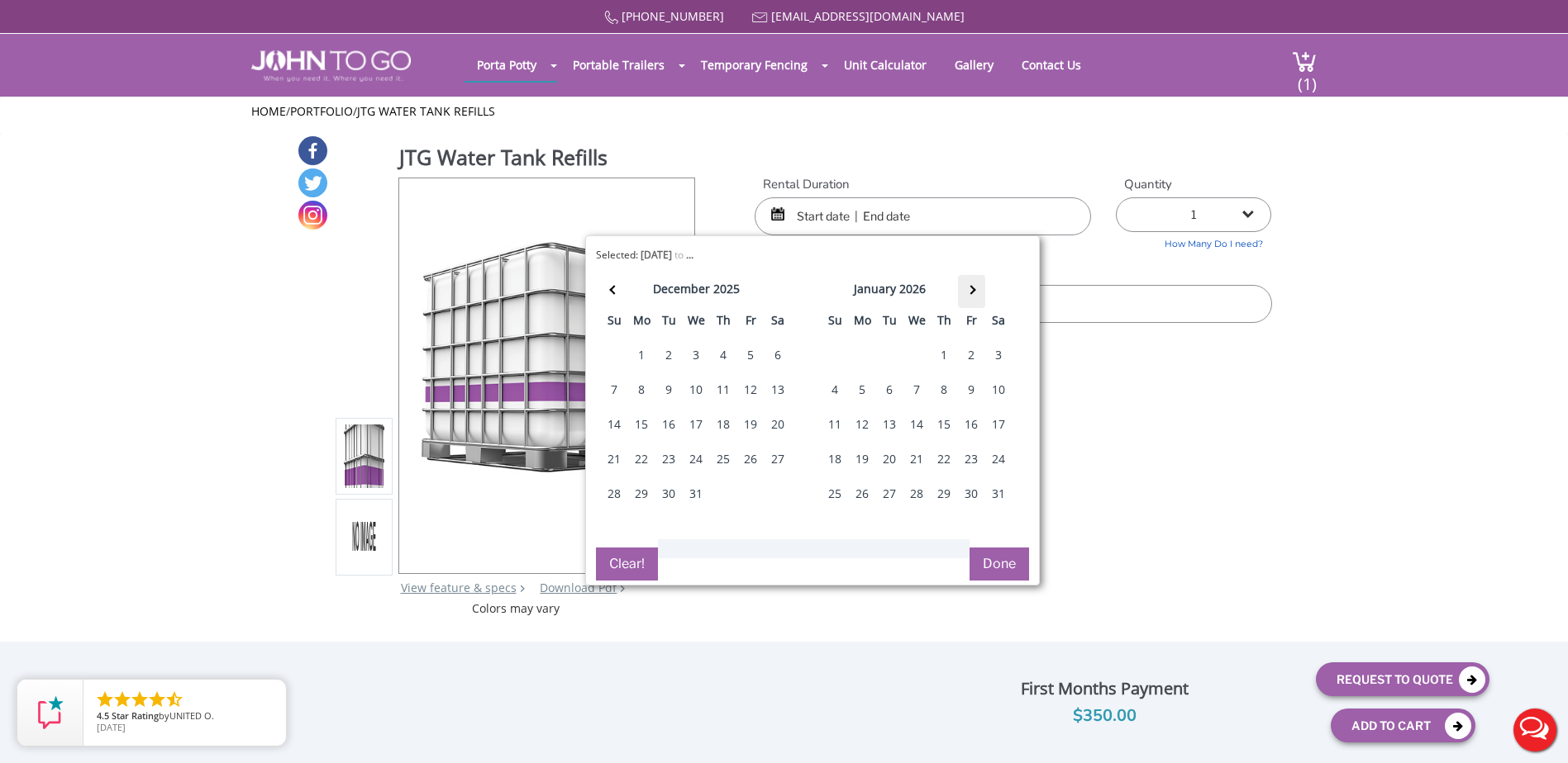
click at [961, 287] on th at bounding box center [972, 291] width 28 height 33
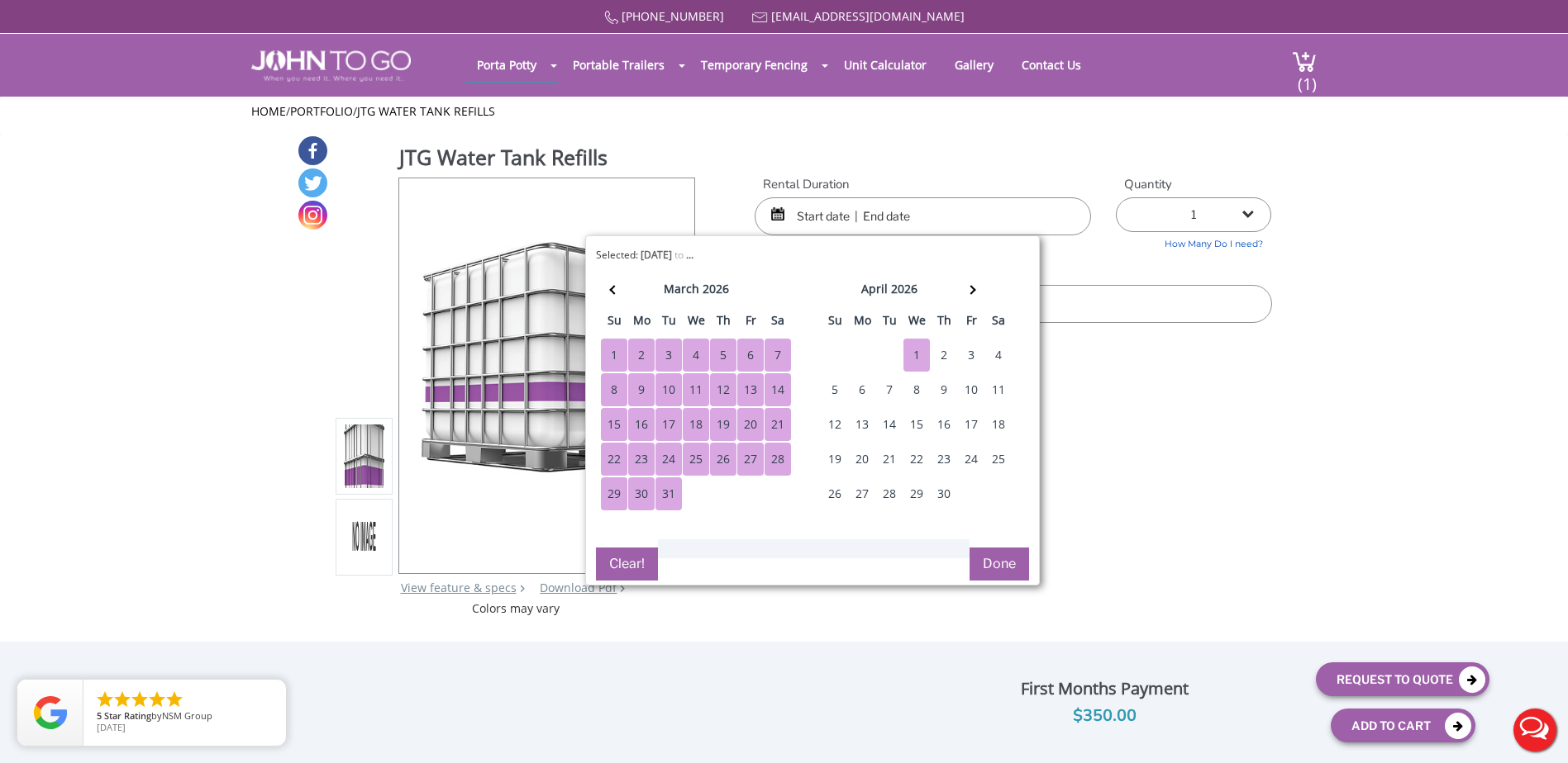
click at [919, 359] on div "1" at bounding box center [916, 355] width 27 height 33
type input "[DATE] to [DATE]"
click at [1009, 554] on button "Done" at bounding box center [999, 564] width 59 height 33
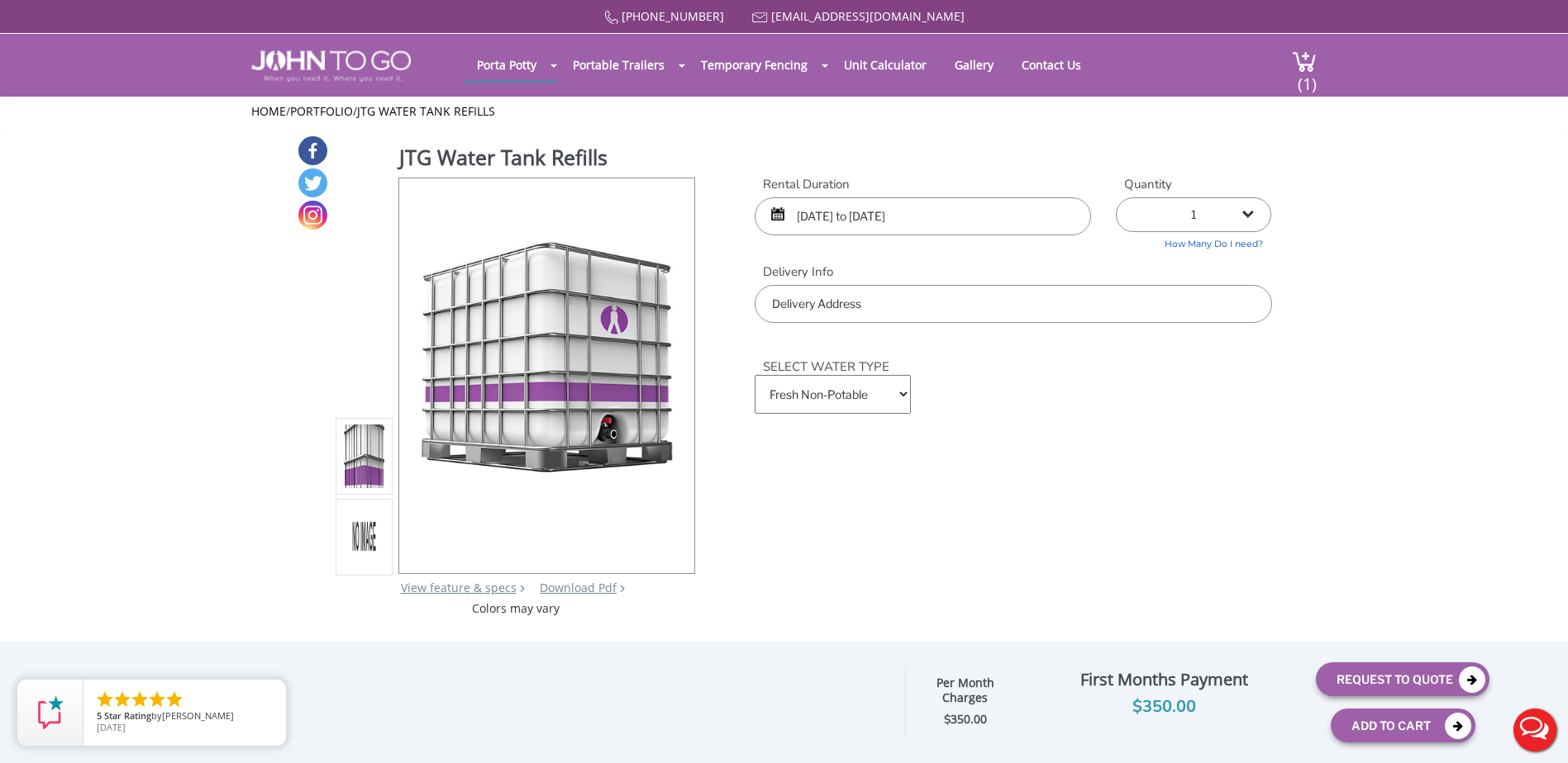
click at [1242, 211] on select "1 2 (5% discount) 3 (8% discount) 4 (10% discount) 5 (12% discount) 6 (12% disc…" at bounding box center [1193, 215] width 156 height 34
select select "2"
click at [1116, 197] on select "1 2 (5% discount) 3 (8% discount) 4 (10% discount) 5 (12% discount) 6 (12% disc…" at bounding box center [1193, 215] width 156 height 34
click at [908, 291] on input "text" at bounding box center [1013, 304] width 516 height 38
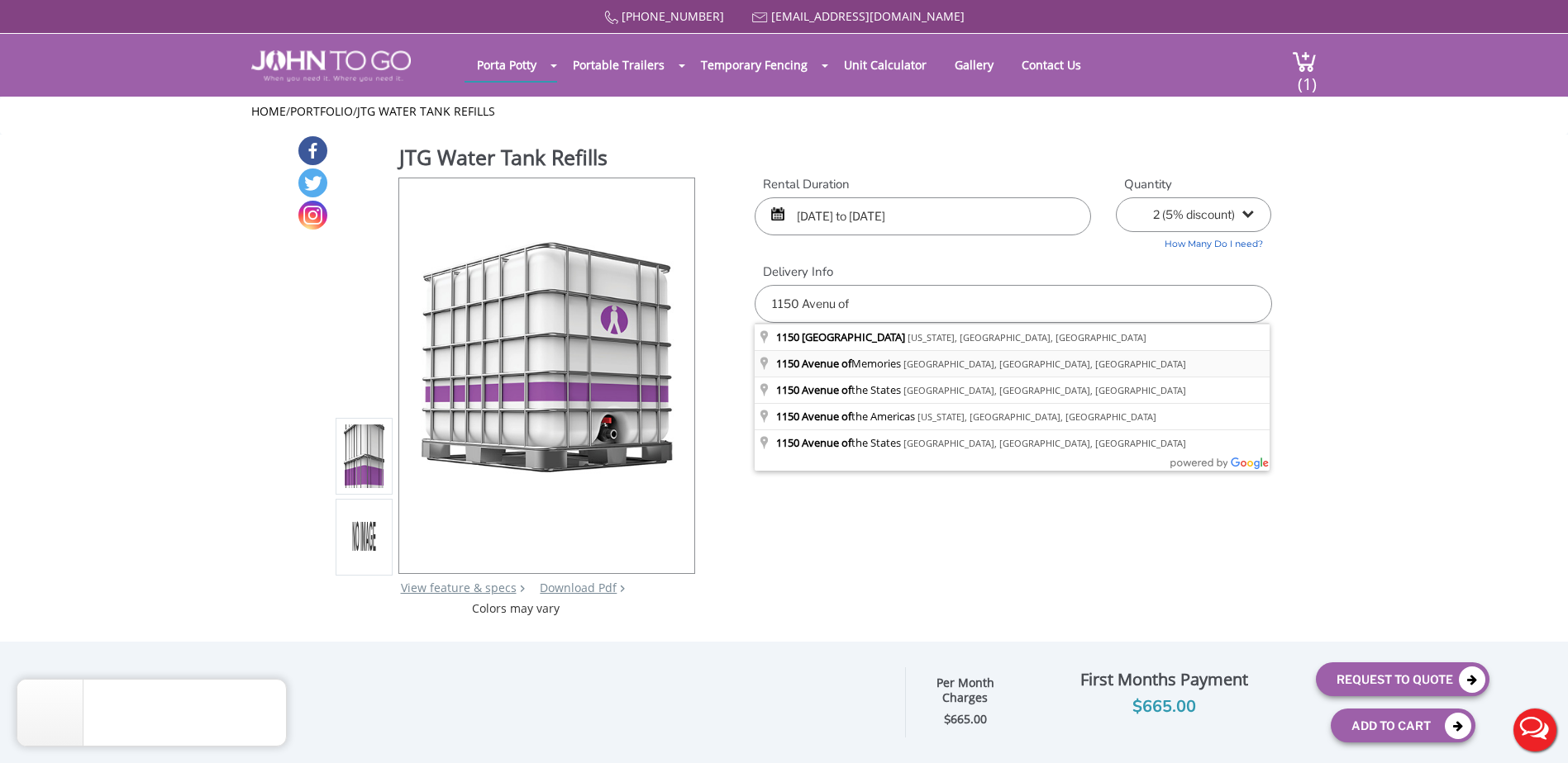
type input "[STREET_ADDRESS]"
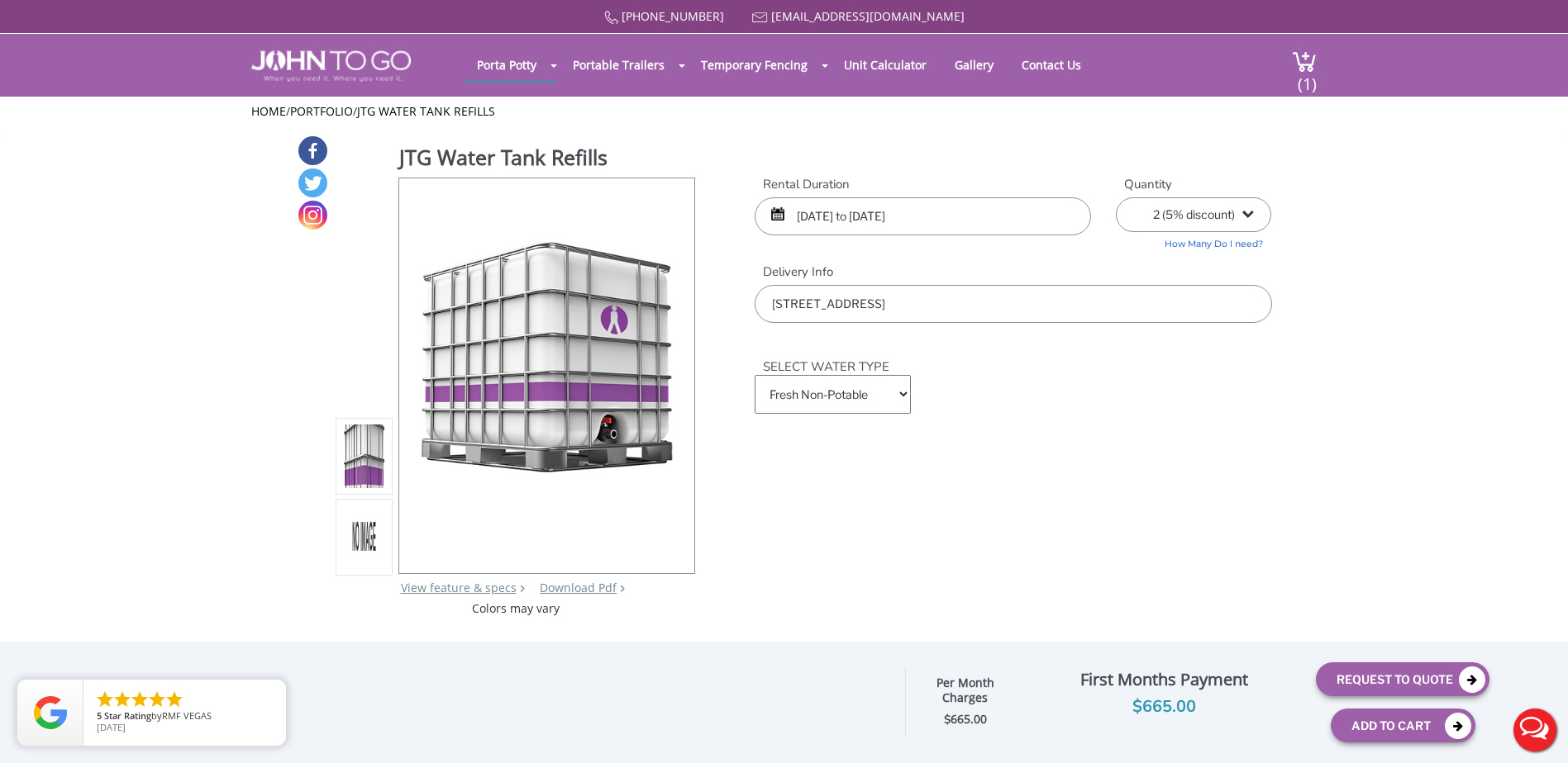
click at [895, 409] on select "Fresh Non-Potable Saltwater" at bounding box center [832, 394] width 156 height 39
click at [1013, 427] on div "SELECT WATER TYPE Fresh Non-Potable Saltwater Insurance Full coverage $0 /mo (p…" at bounding box center [1013, 379] width 541 height 111
click at [1416, 710] on button "Add To Cart" at bounding box center [1403, 725] width 145 height 33
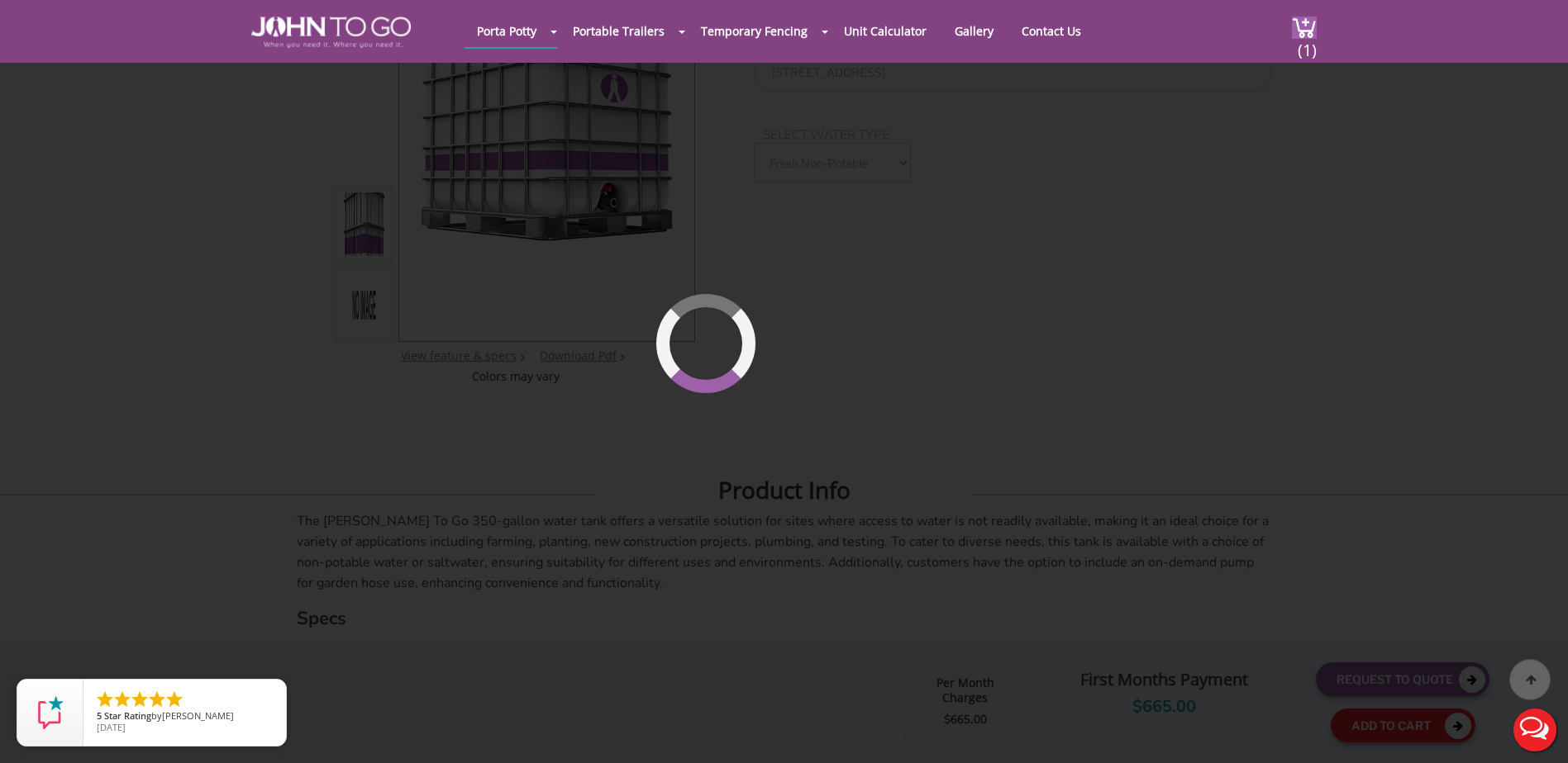
scroll to position [175, 0]
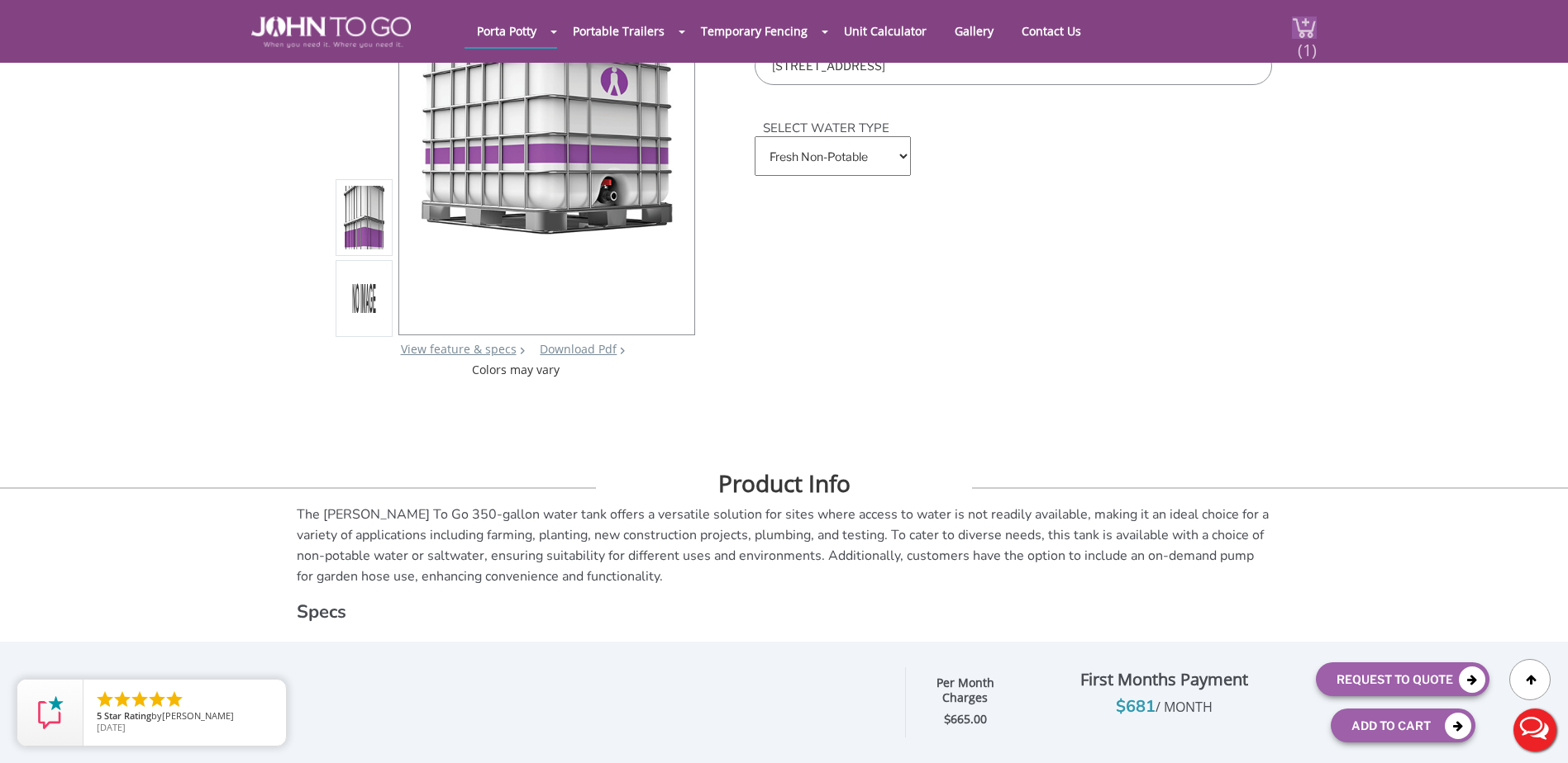
click at [1299, 33] on span "(1)" at bounding box center [1307, 43] width 20 height 35
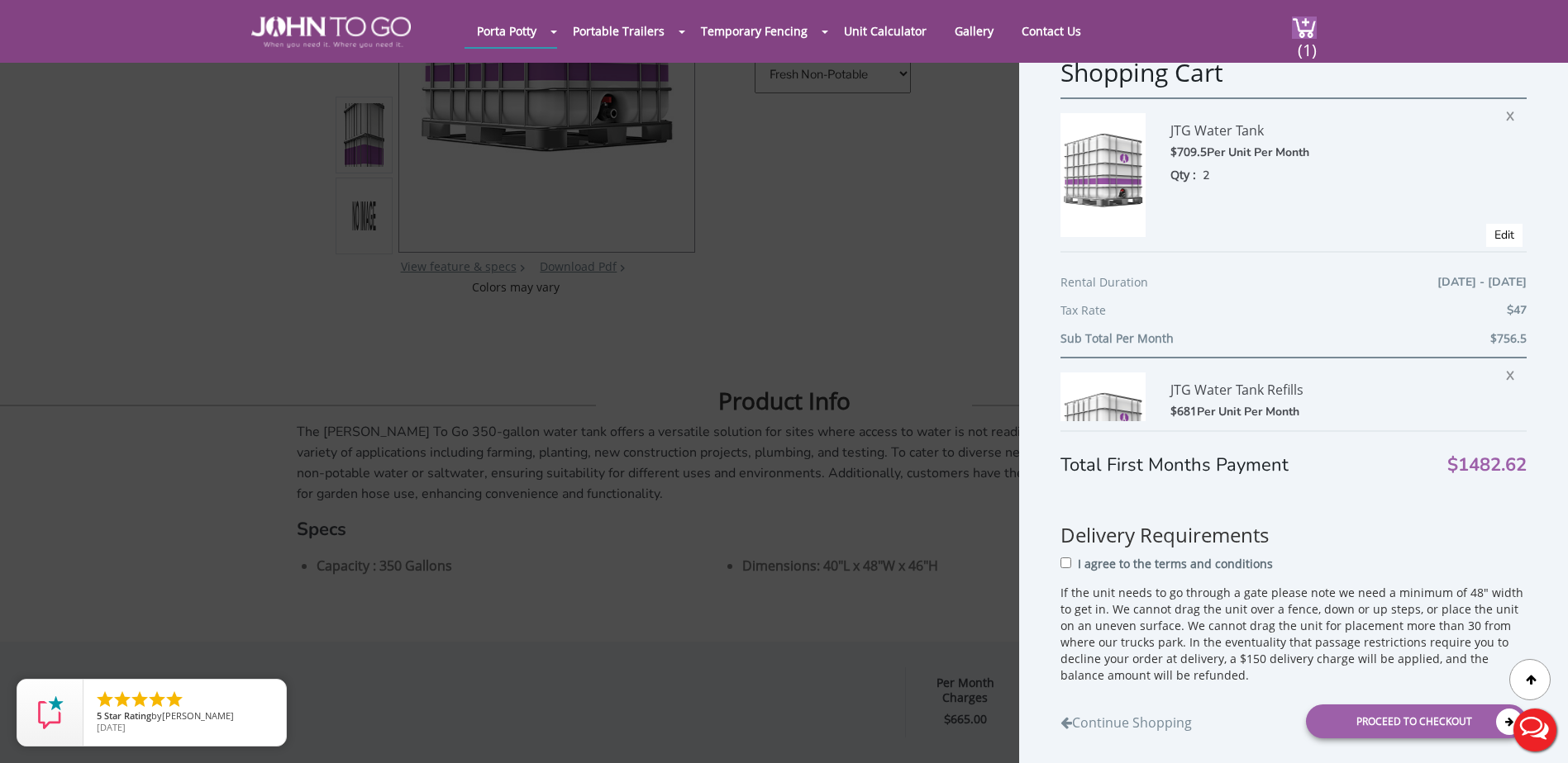
scroll to position [0, 0]
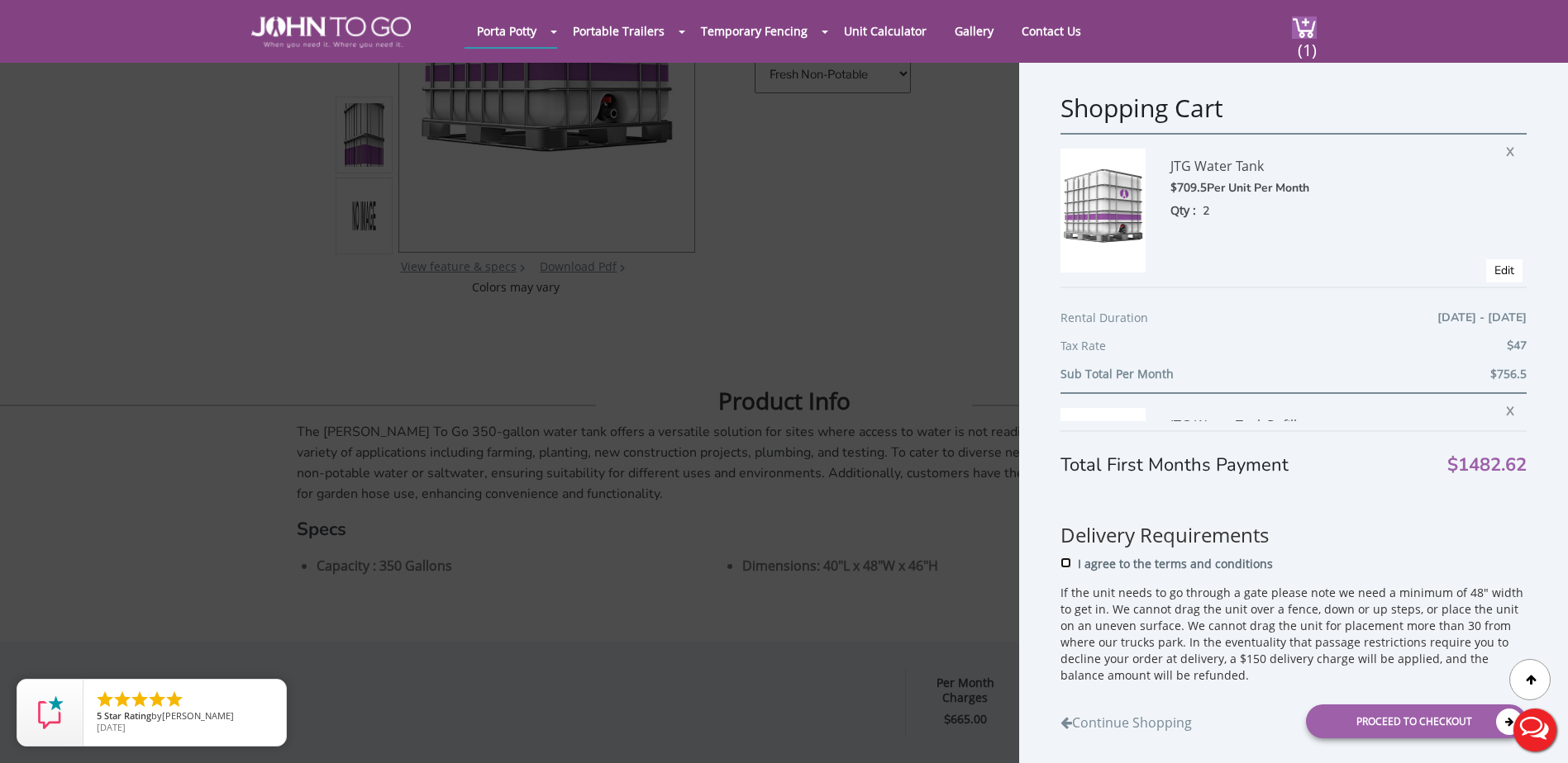
click at [1066, 566] on input "I agree to the terms and conditions" at bounding box center [1065, 562] width 10 height 10
checkbox input "true"
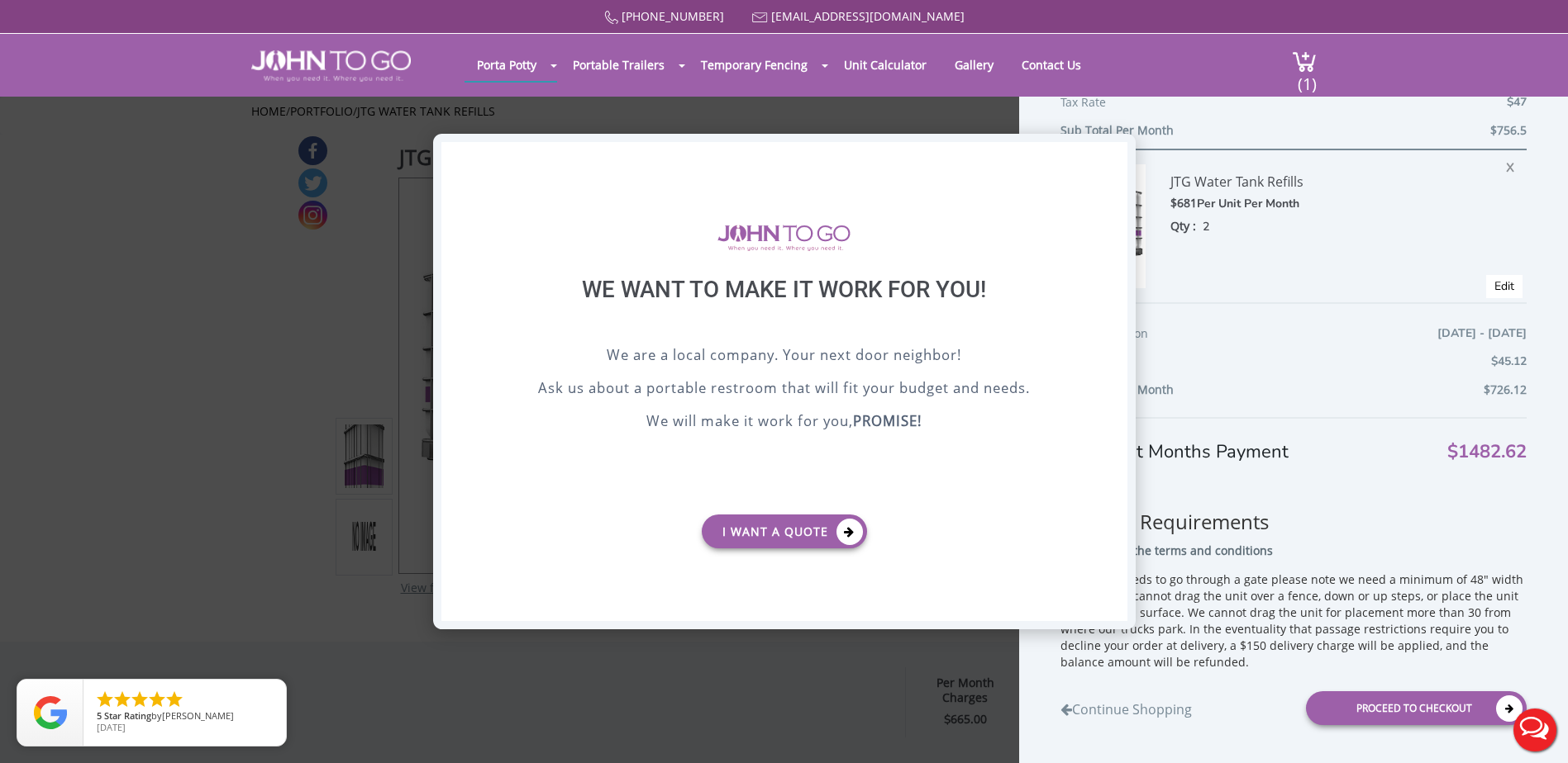
click at [1112, 152] on div "X" at bounding box center [1113, 155] width 26 height 28
